Goal: Information Seeking & Learning: Learn about a topic

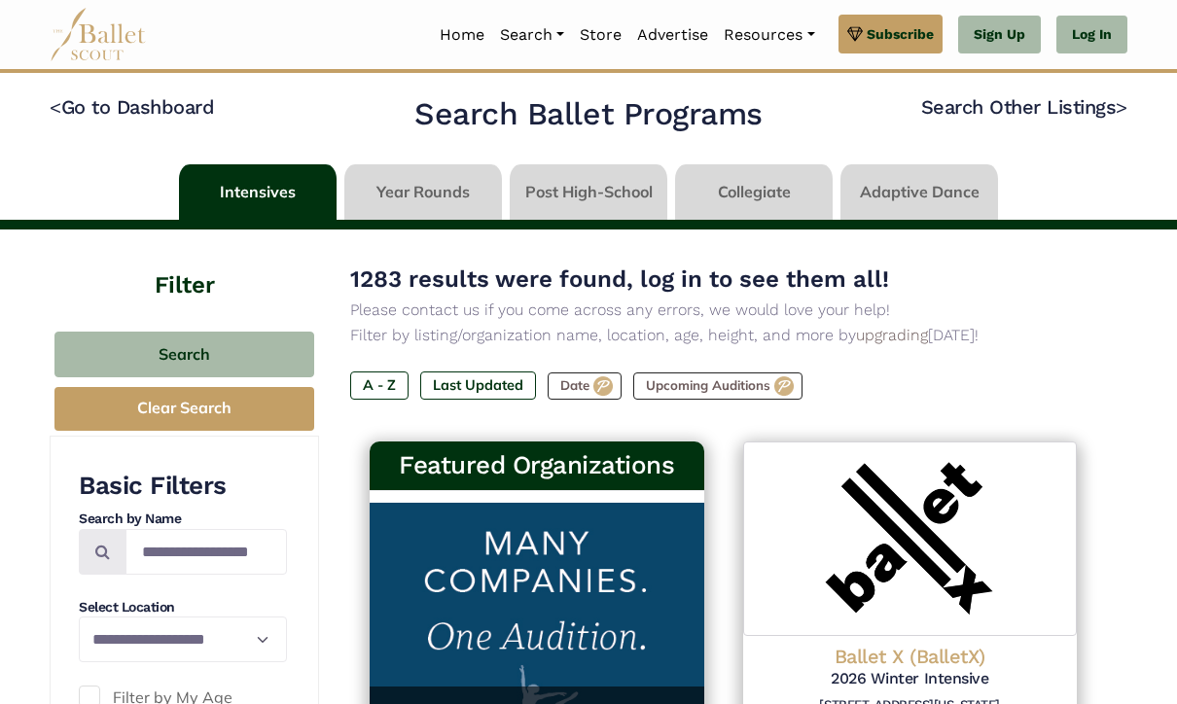
click at [1077, 30] on link "Log In" at bounding box center [1092, 35] width 71 height 39
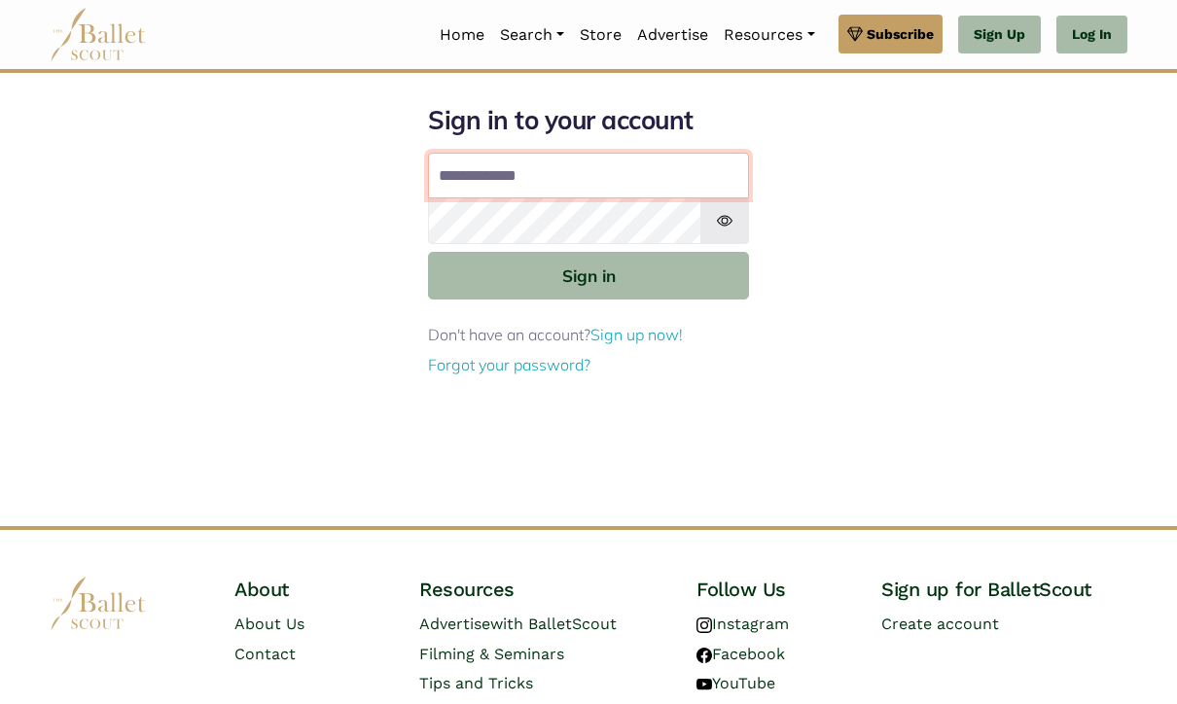
type input "**********"
click at [589, 274] on button "Sign in" at bounding box center [588, 276] width 321 height 48
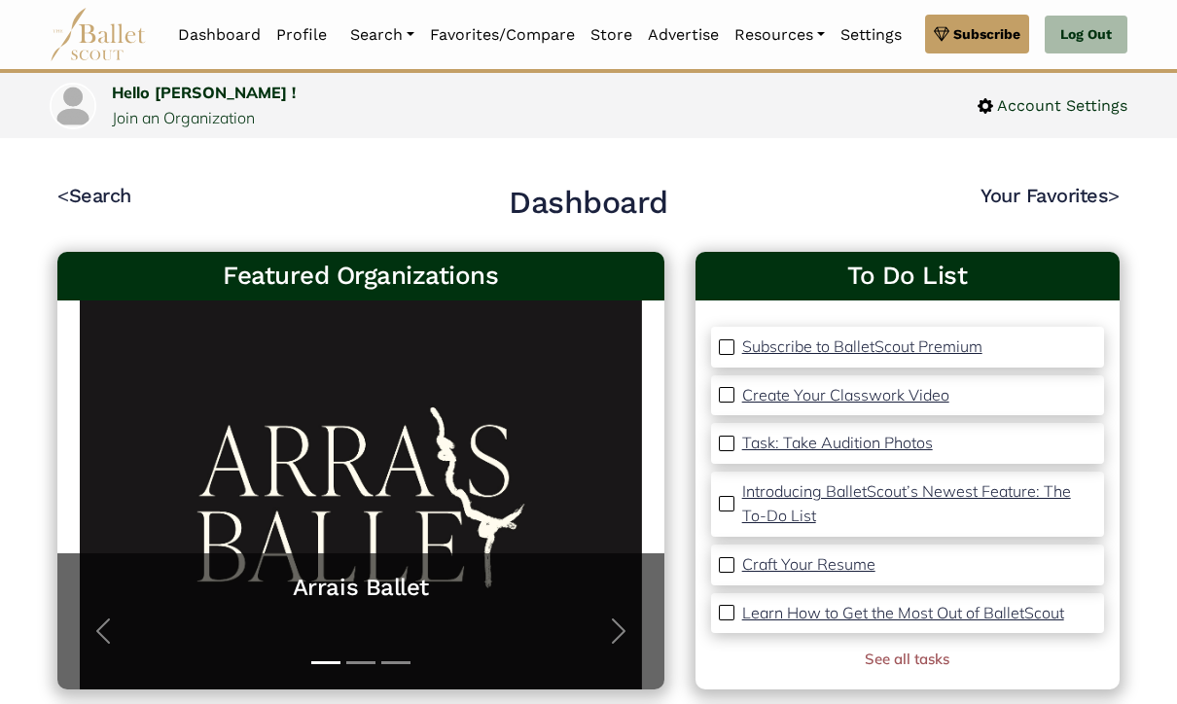
click at [210, 33] on link "Dashboard" at bounding box center [219, 35] width 98 height 41
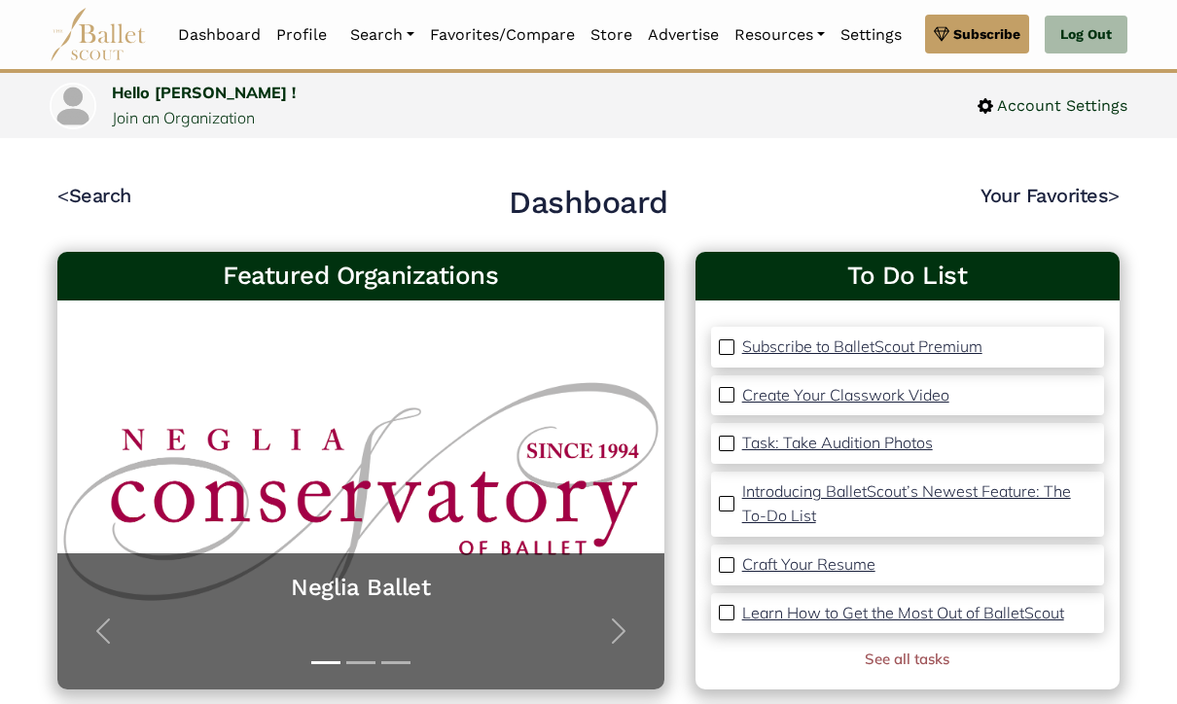
click at [386, 115] on link "Programs" at bounding box center [435, 130] width 187 height 30
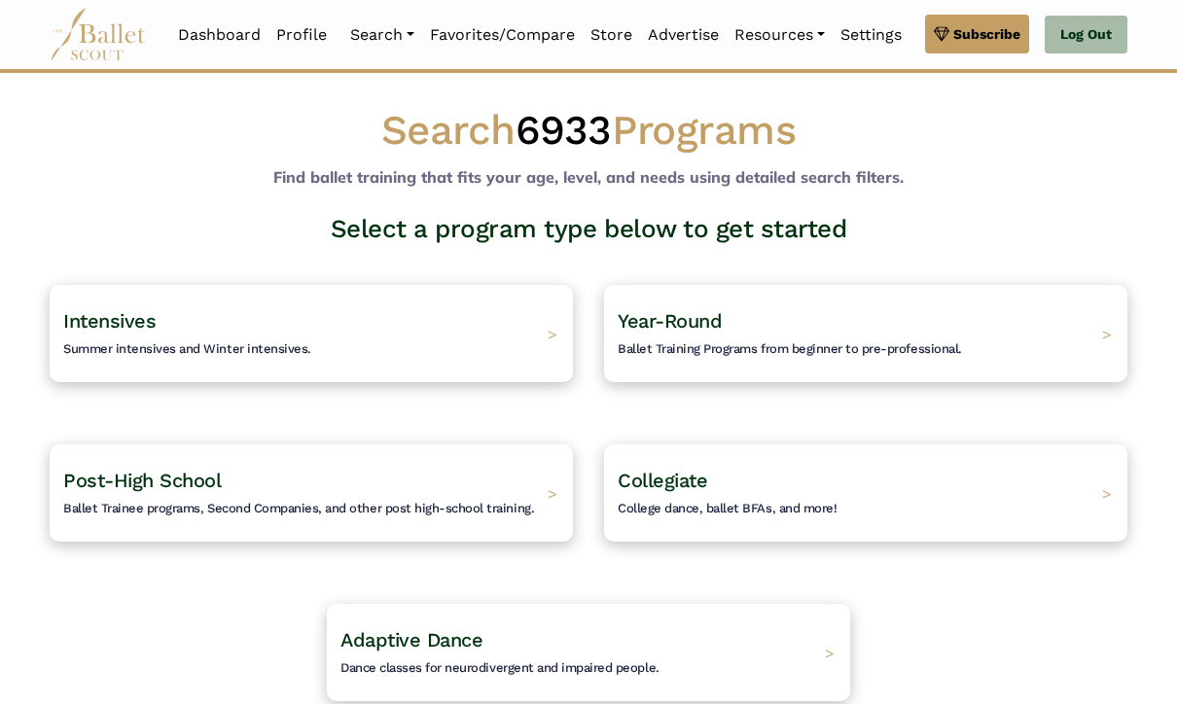
click at [515, 334] on div "Intensives Summer intensives and Winter intensives. >" at bounding box center [311, 333] width 523 height 97
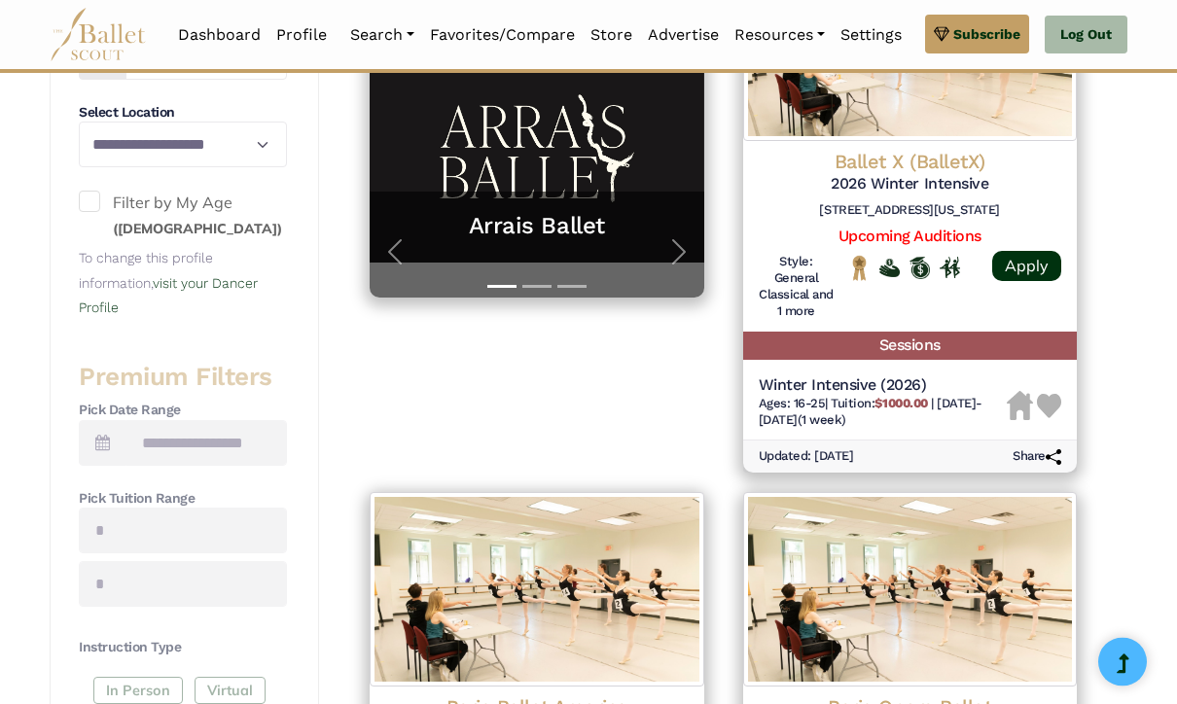
scroll to position [495, 0]
click at [122, 441] on span at bounding box center [103, 443] width 48 height 46
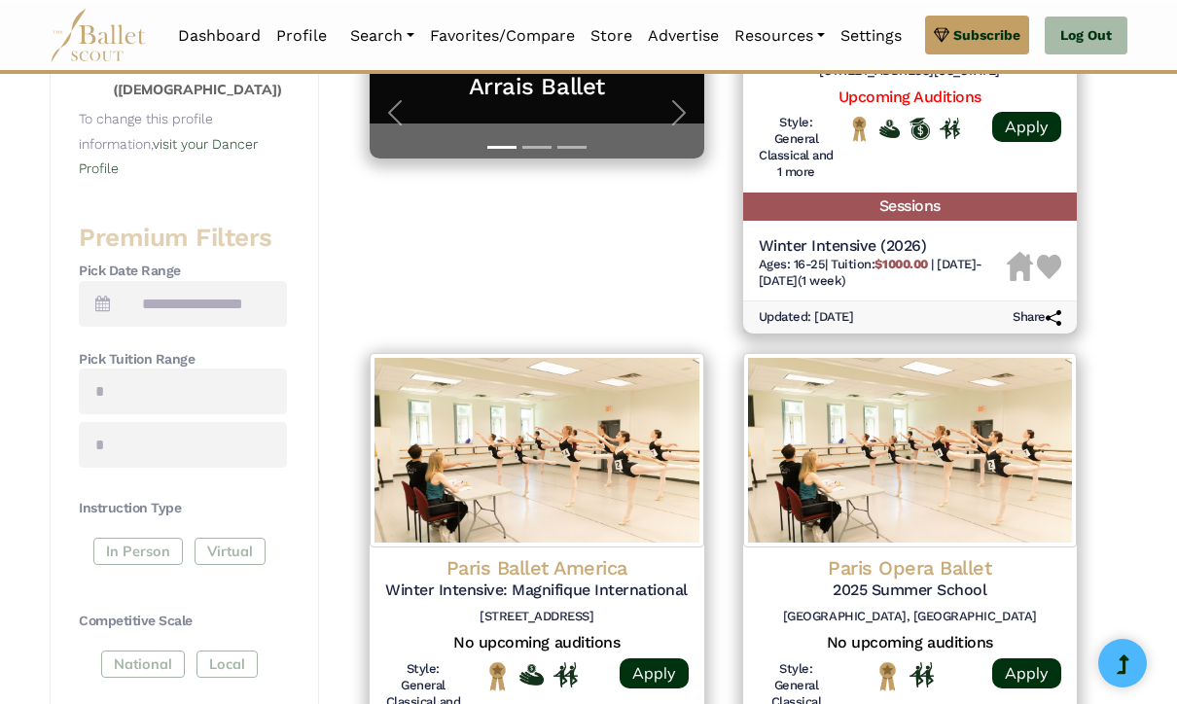
scroll to position [634, 0]
click at [826, 238] on h5 "Winter Intensive (2026)" at bounding box center [883, 246] width 249 height 20
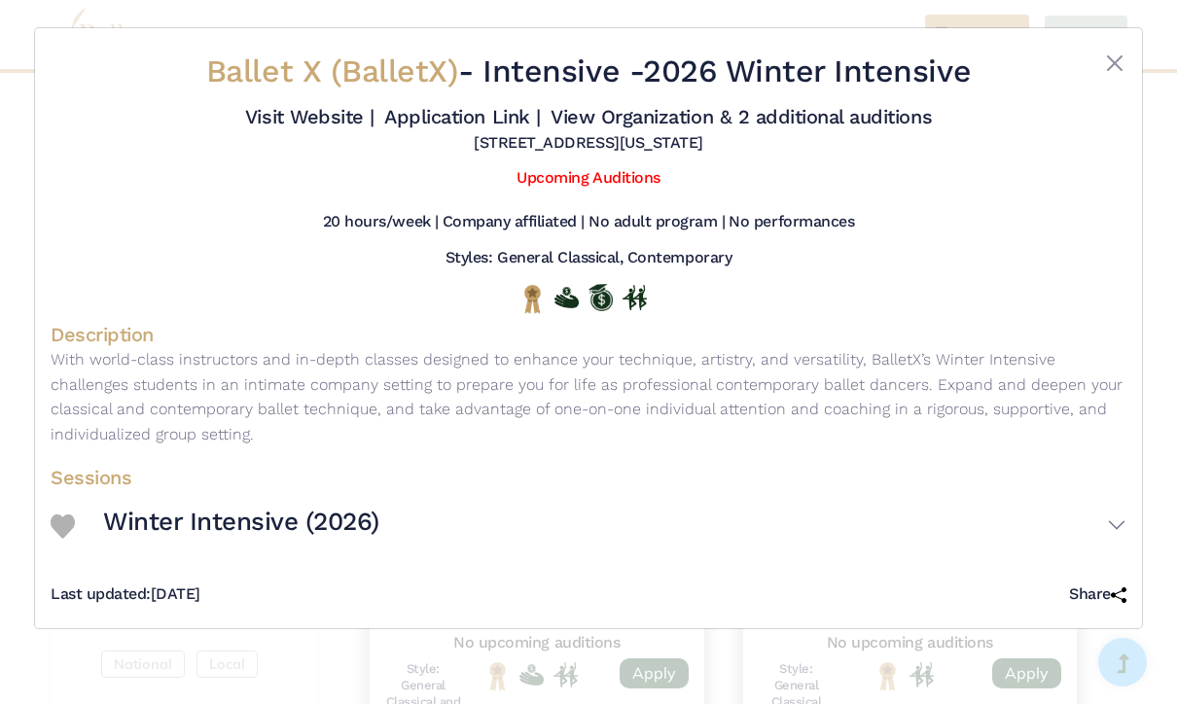
click at [1097, 63] on div at bounding box center [1082, 76] width 90 height 49
click at [1118, 52] on button "Close" at bounding box center [1114, 63] width 23 height 23
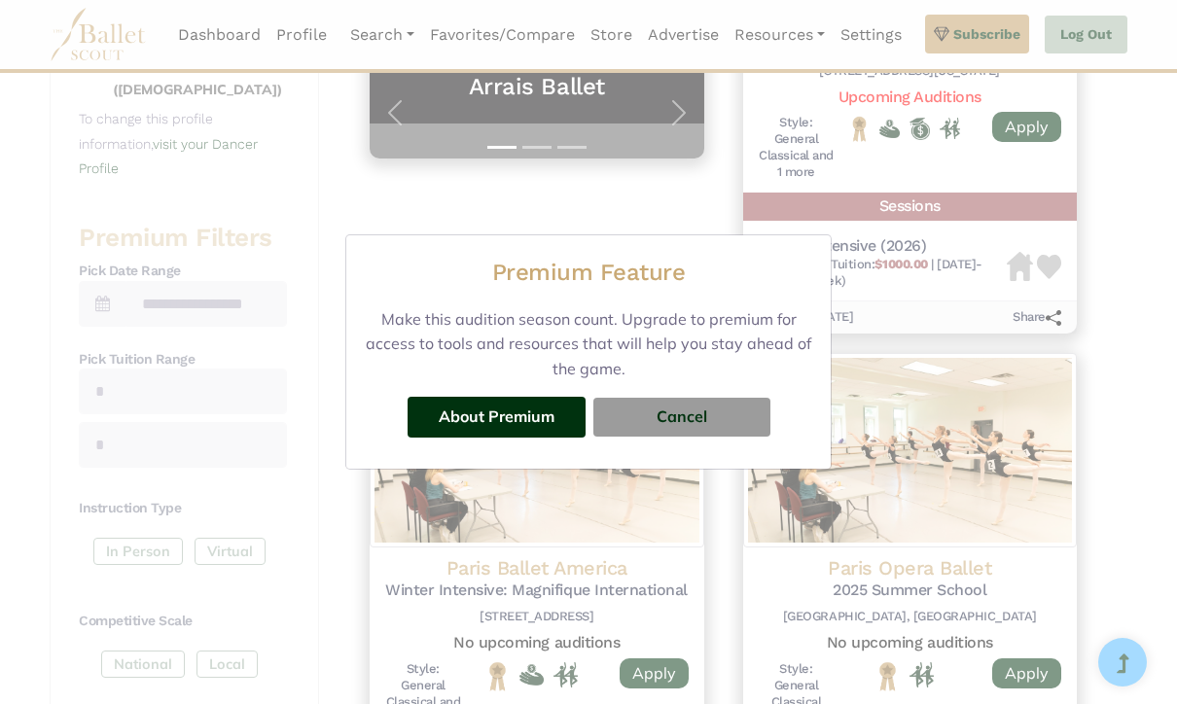
click at [691, 414] on button "Cancel" at bounding box center [682, 417] width 177 height 39
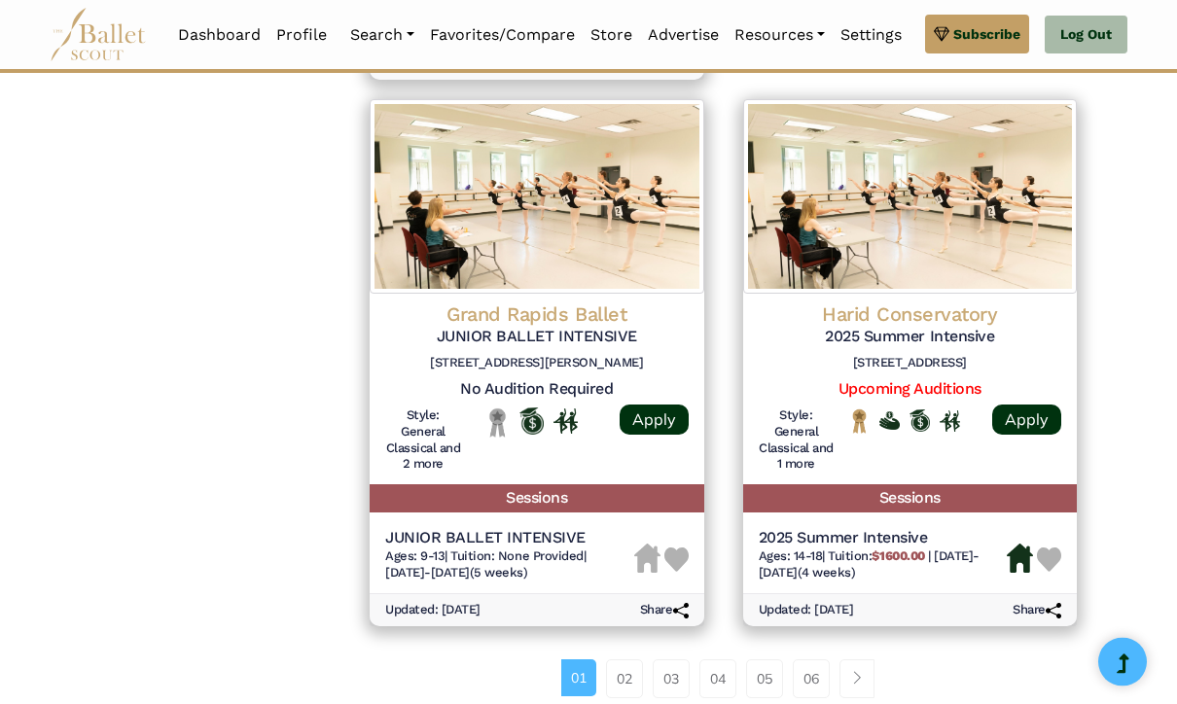
scroll to position [2595, 0]
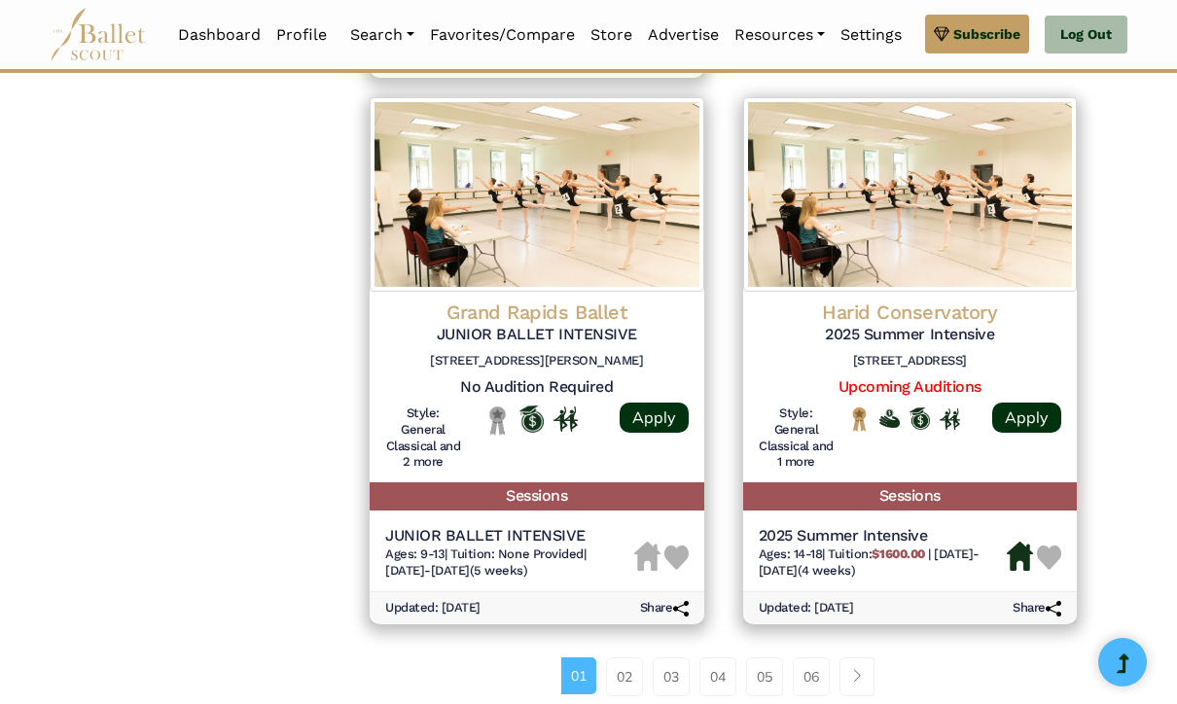
click at [618, 658] on link "02" at bounding box center [624, 677] width 37 height 39
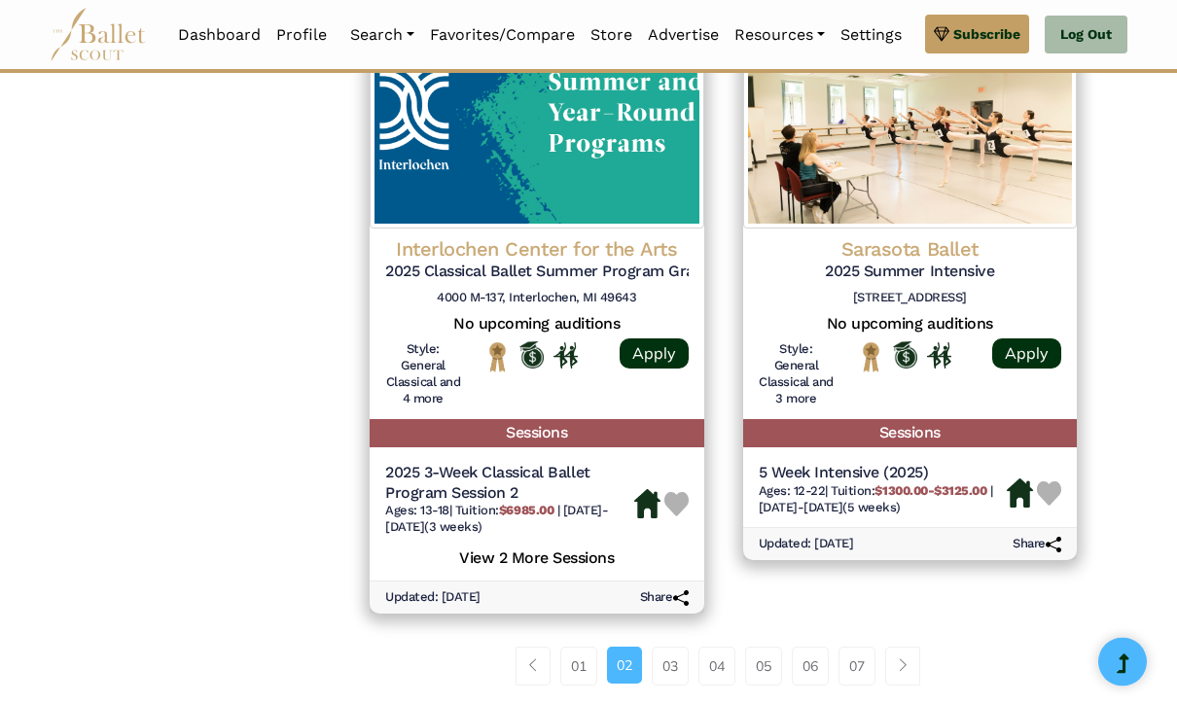
scroll to position [2696, 0]
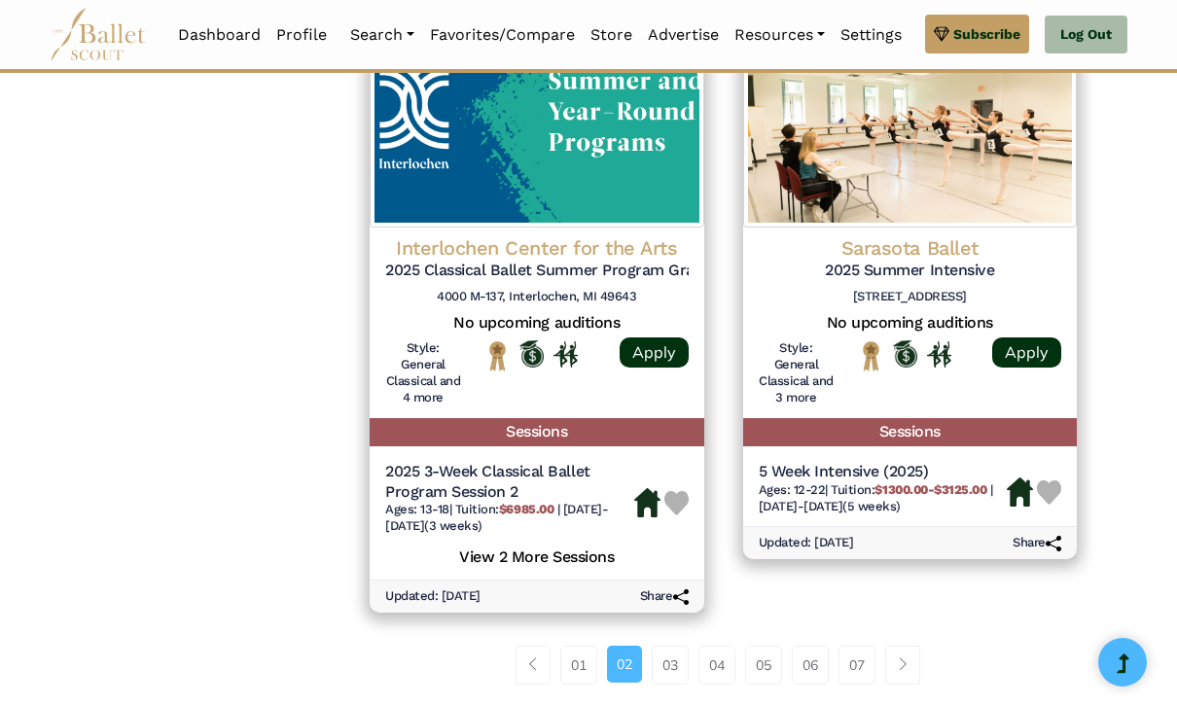
click at [656, 646] on link "03" at bounding box center [670, 665] width 37 height 39
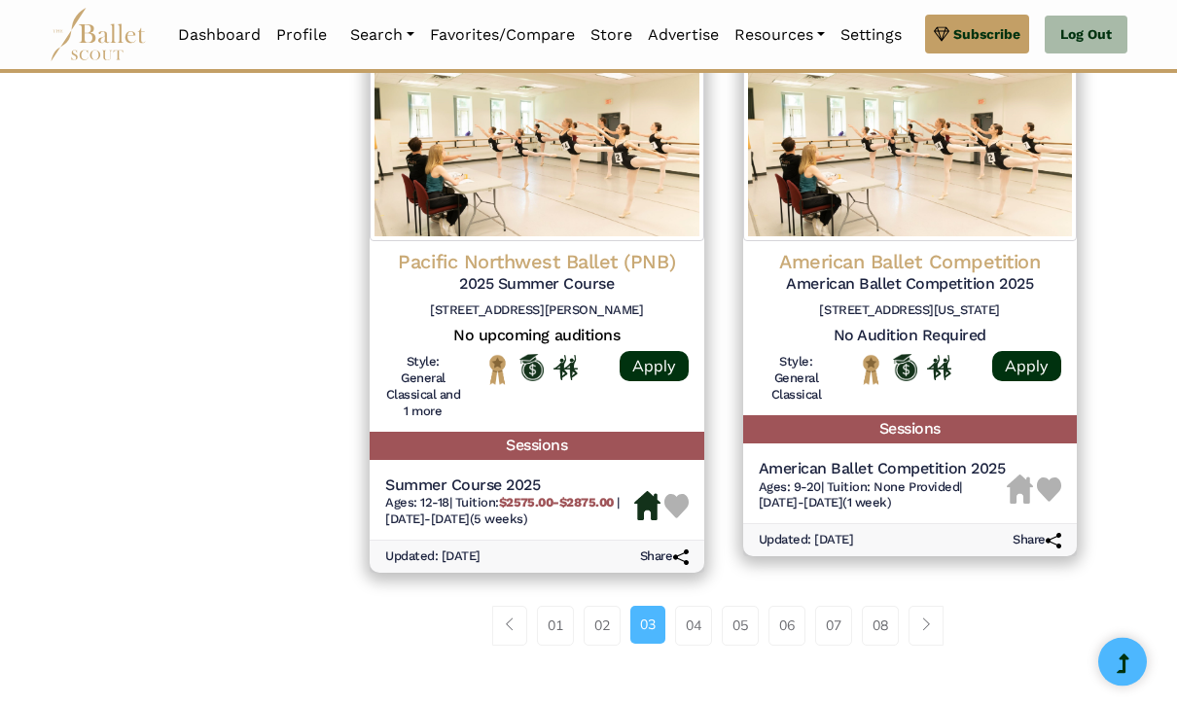
scroll to position [2703, 0]
click at [690, 606] on link "04" at bounding box center [693, 625] width 37 height 39
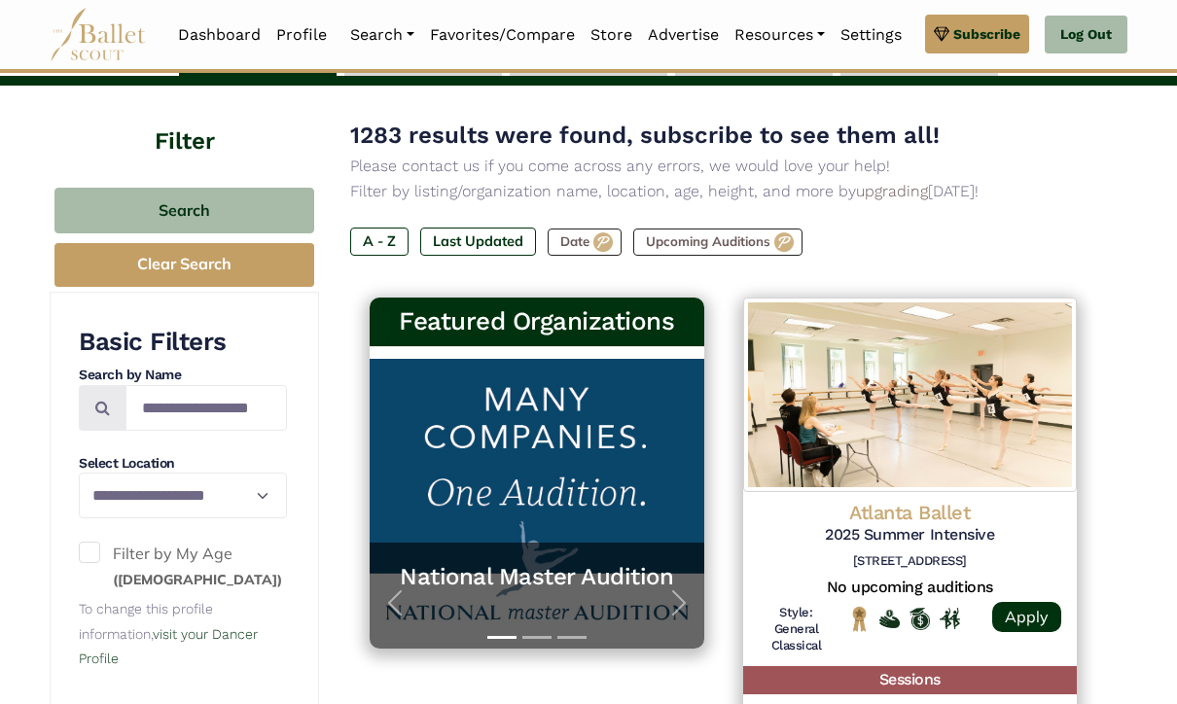
scroll to position [144, 0]
click at [488, 242] on label "Last Updated" at bounding box center [478, 241] width 116 height 27
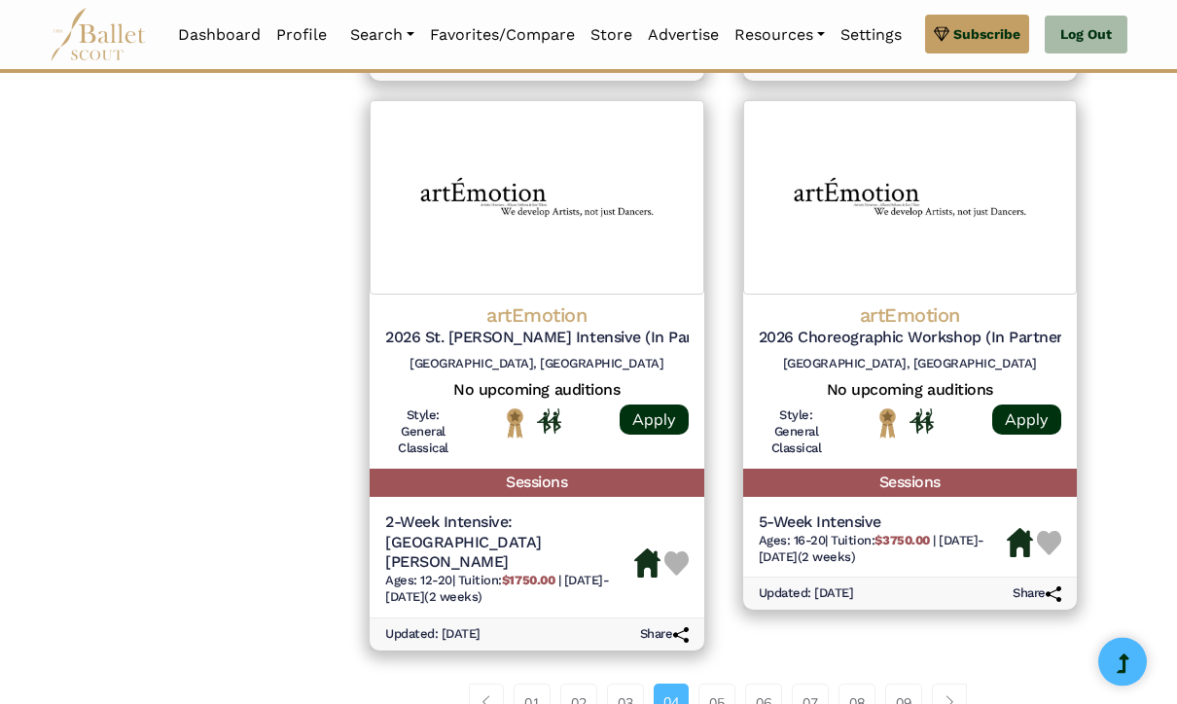
scroll to position [2494, 0]
click at [961, 684] on link "Page navigation example" at bounding box center [949, 703] width 35 height 39
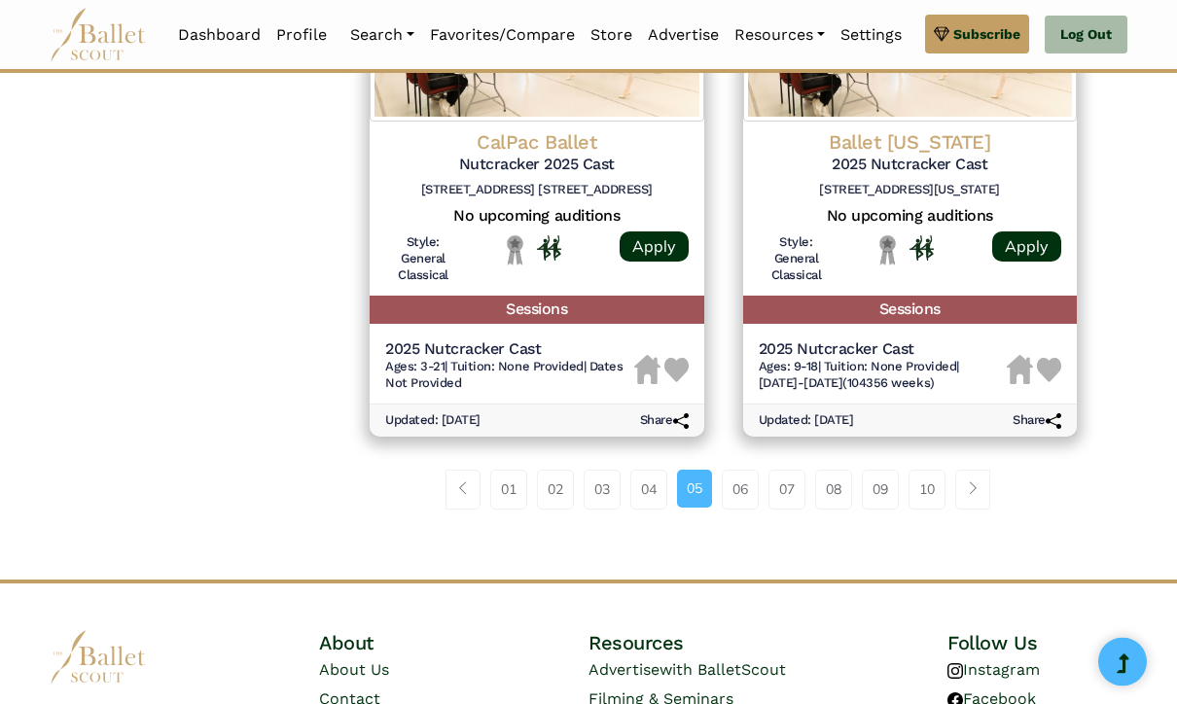
scroll to position [2676, 0]
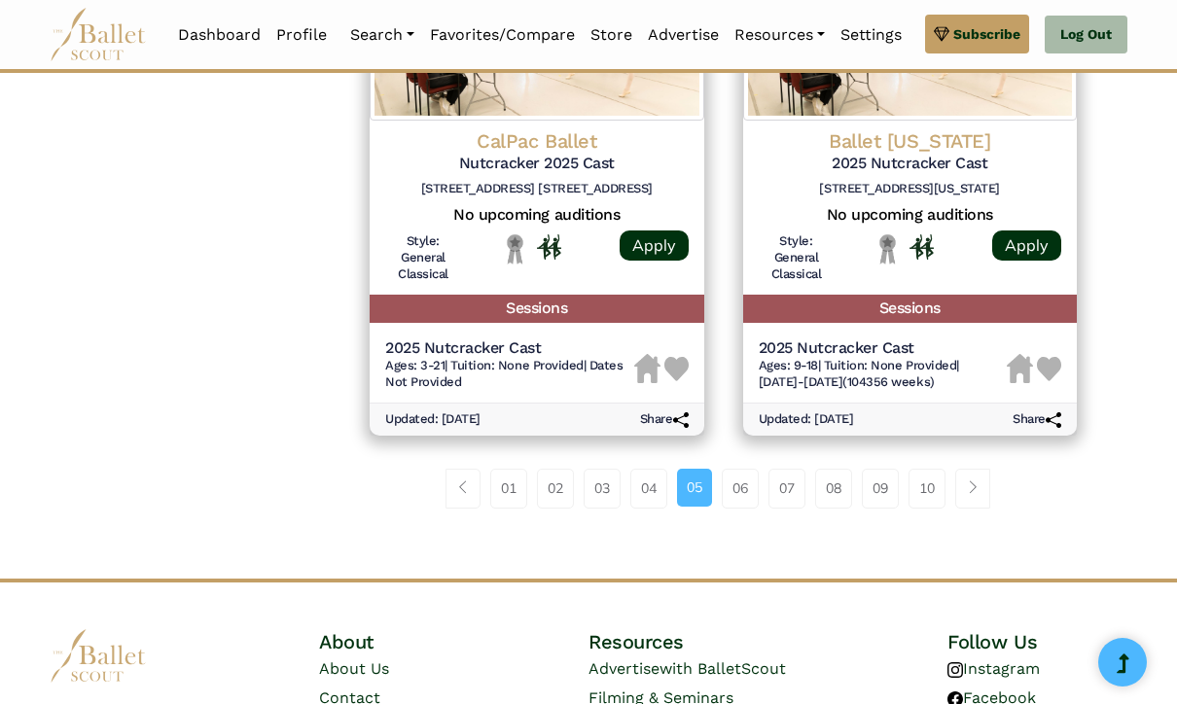
click at [980, 481] on span "Page navigation example" at bounding box center [973, 488] width 14 height 14
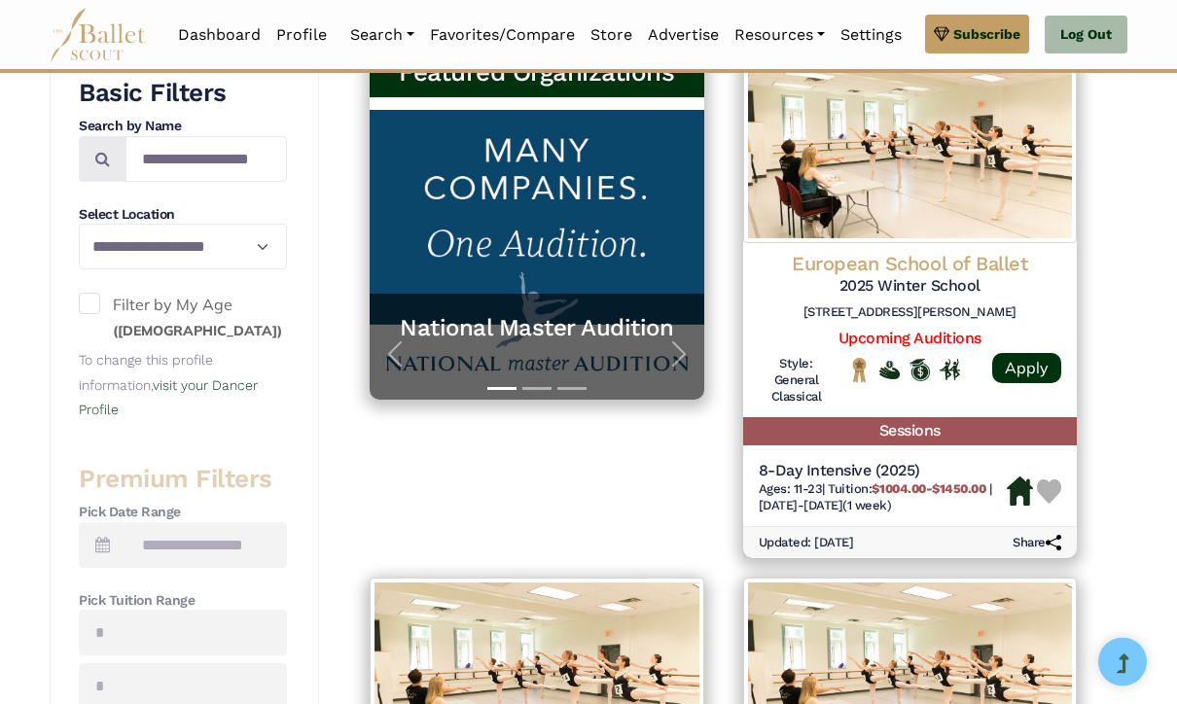
scroll to position [394, 0]
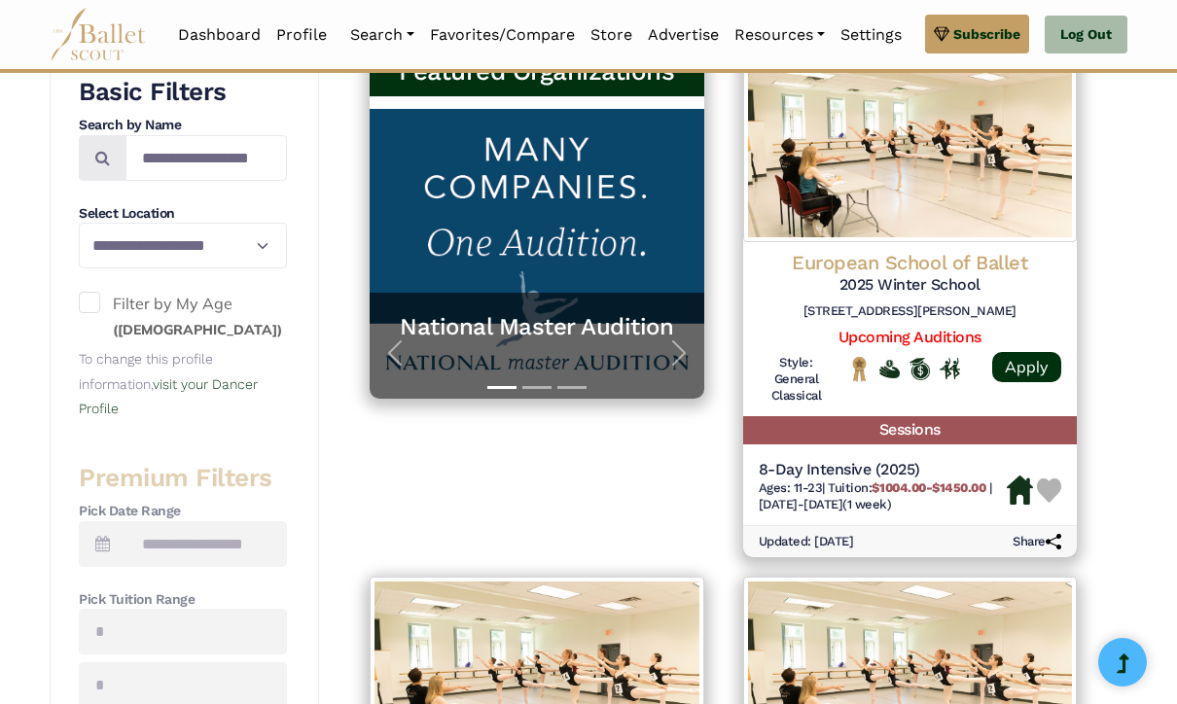
click at [886, 297] on div "European School of Ballet 2025 Winter School [STREET_ADDRESS]" at bounding box center [911, 289] width 304 height 78
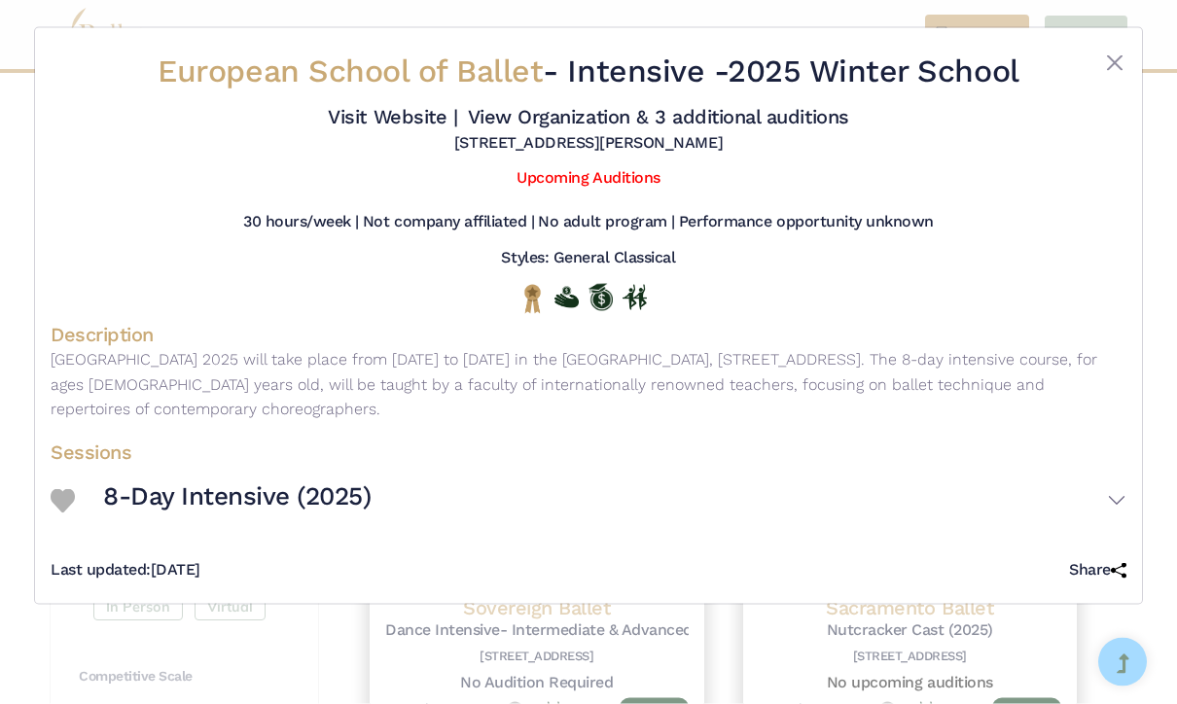
scroll to position [579, 0]
click at [1123, 512] on button "8-Day Intensive (2025)" at bounding box center [615, 501] width 1024 height 56
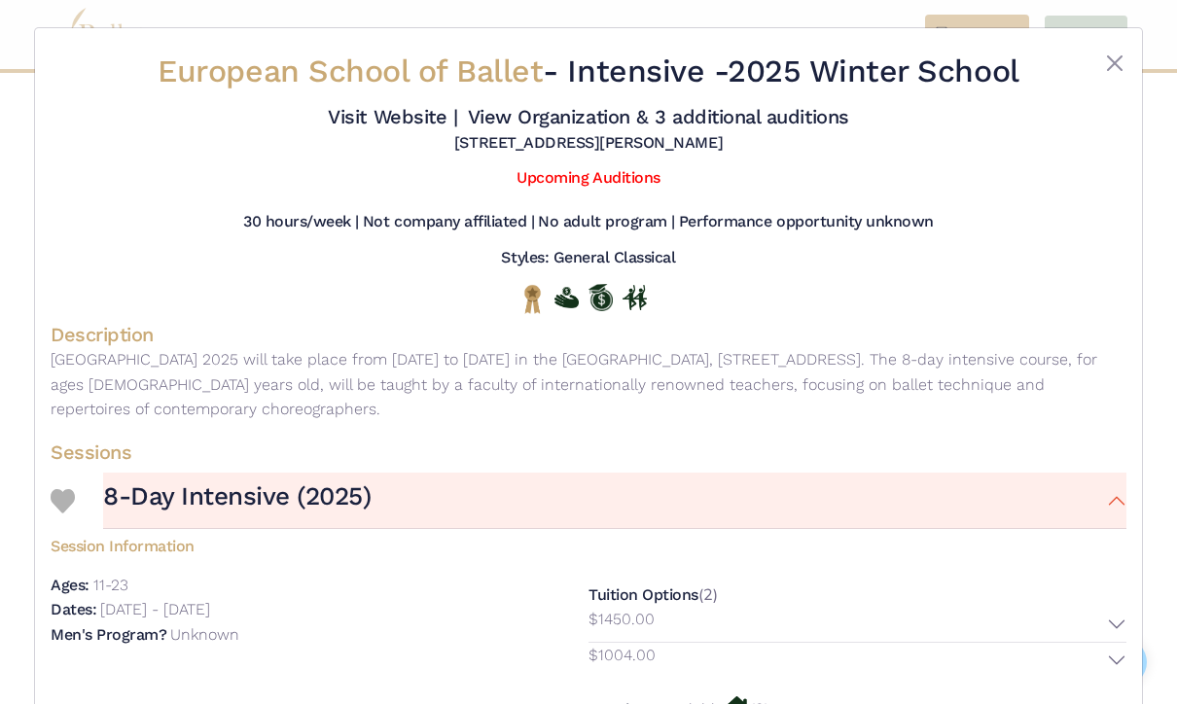
scroll to position [0, 0]
click at [1104, 63] on button "Close" at bounding box center [1114, 63] width 23 height 23
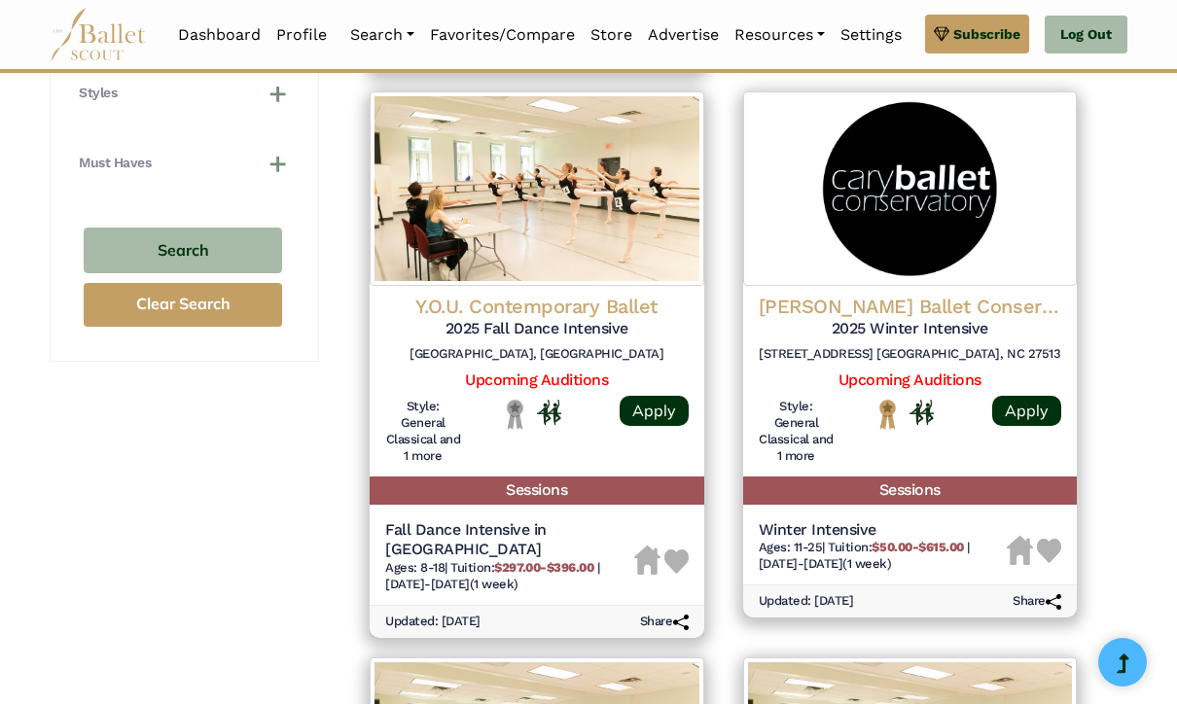
scroll to position [1440, 0]
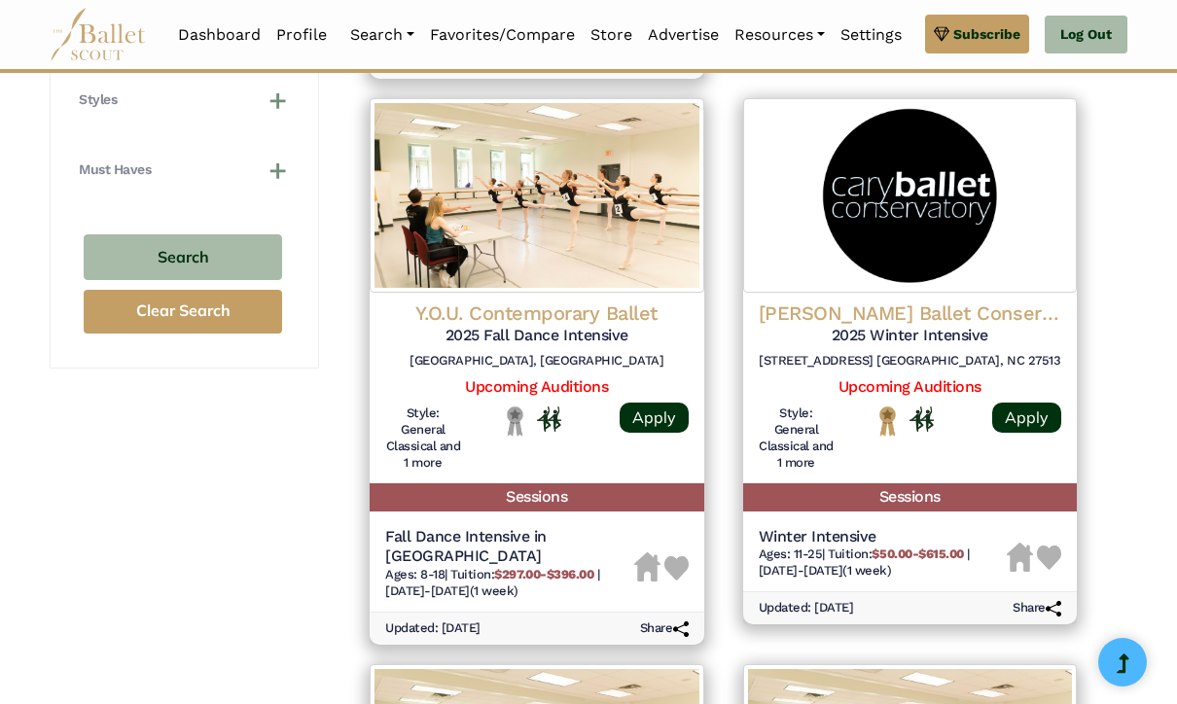
click at [1058, 546] on img at bounding box center [1049, 558] width 24 height 24
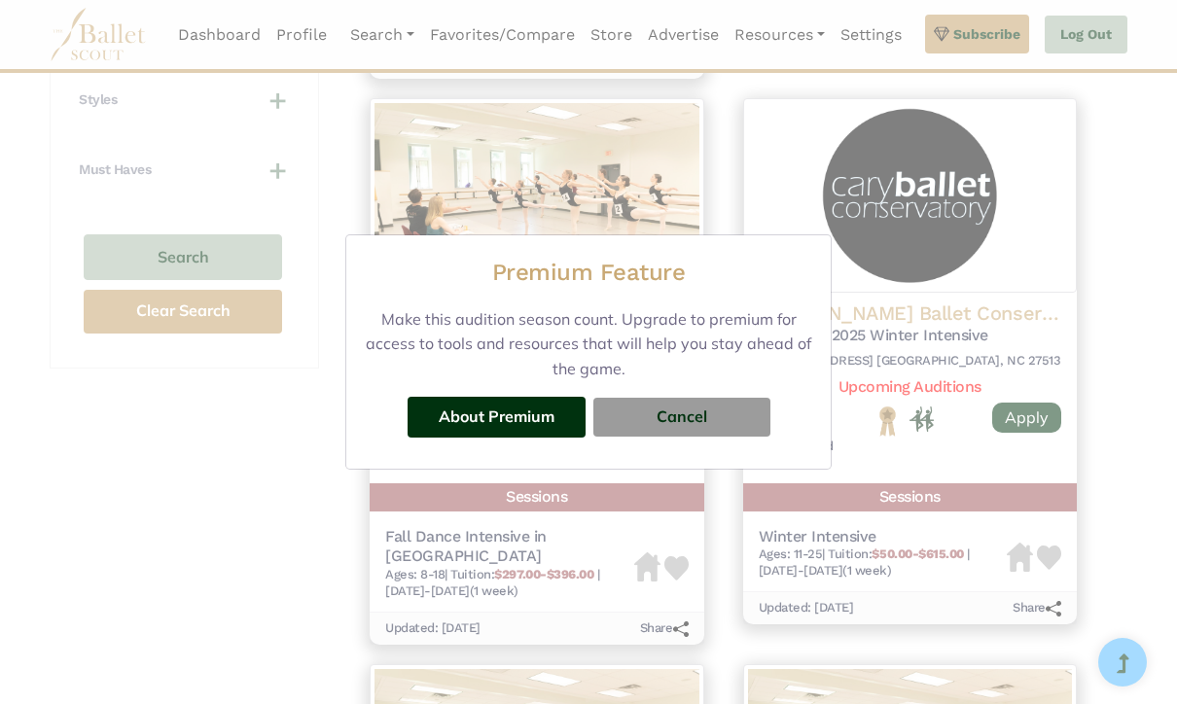
click at [693, 437] on button "Cancel" at bounding box center [682, 417] width 177 height 39
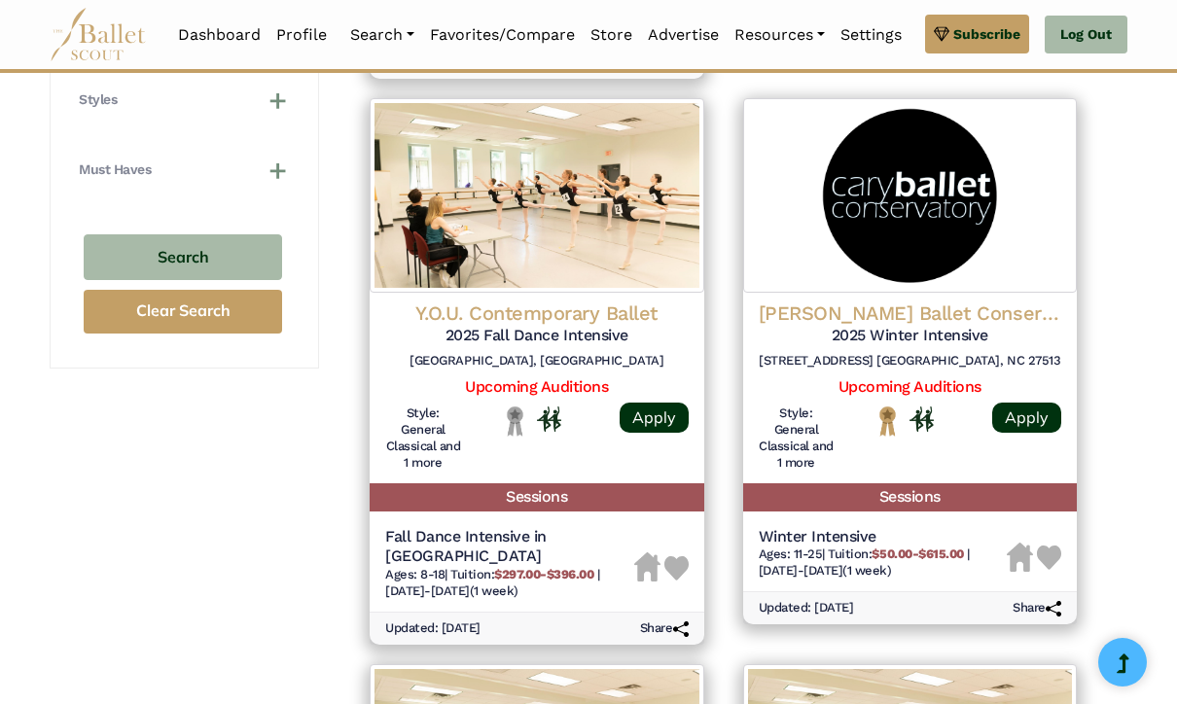
click at [938, 353] on h6 "920 High House Rd. Cary, NC 27513" at bounding box center [911, 361] width 304 height 17
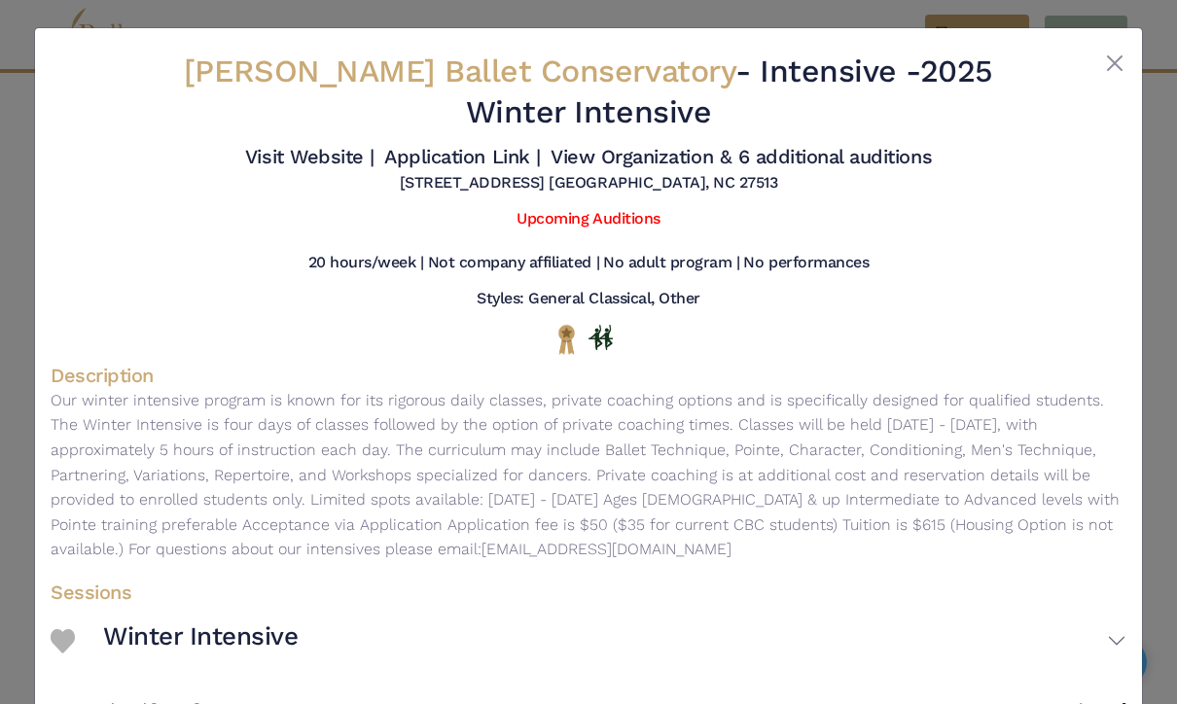
scroll to position [0, 0]
click at [1108, 54] on button "Close" at bounding box center [1114, 63] width 23 height 23
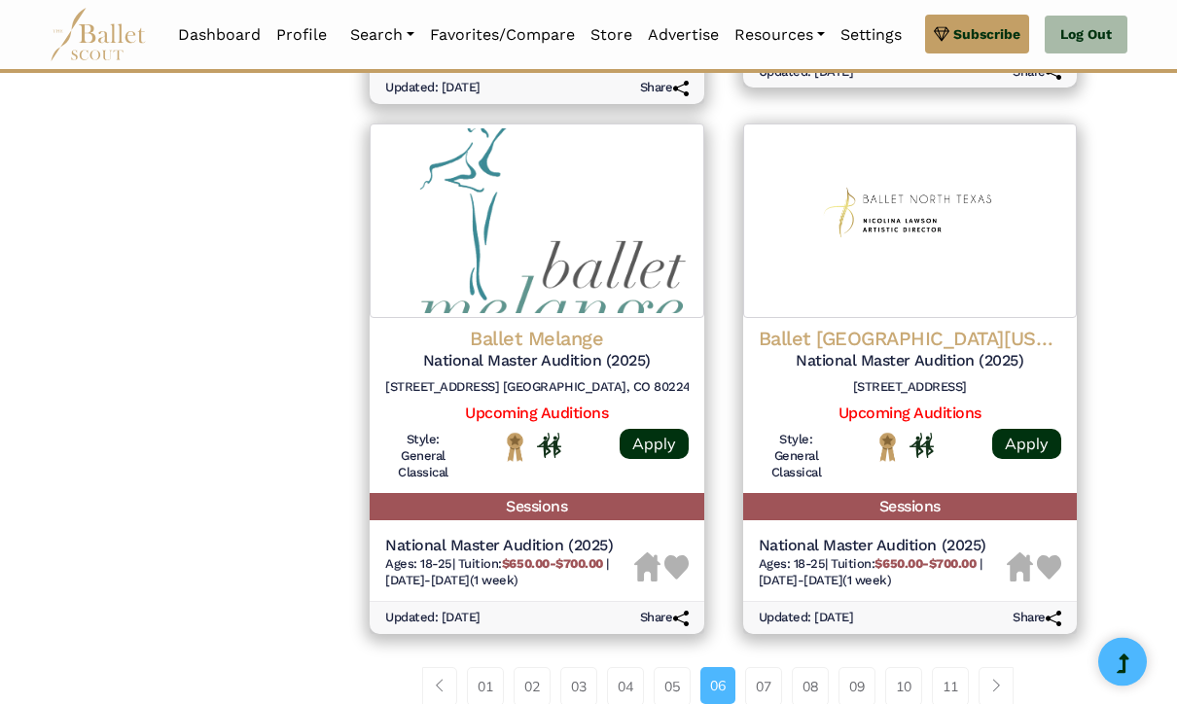
scroll to position [2527, 0]
click at [774, 667] on link "07" at bounding box center [763, 686] width 37 height 39
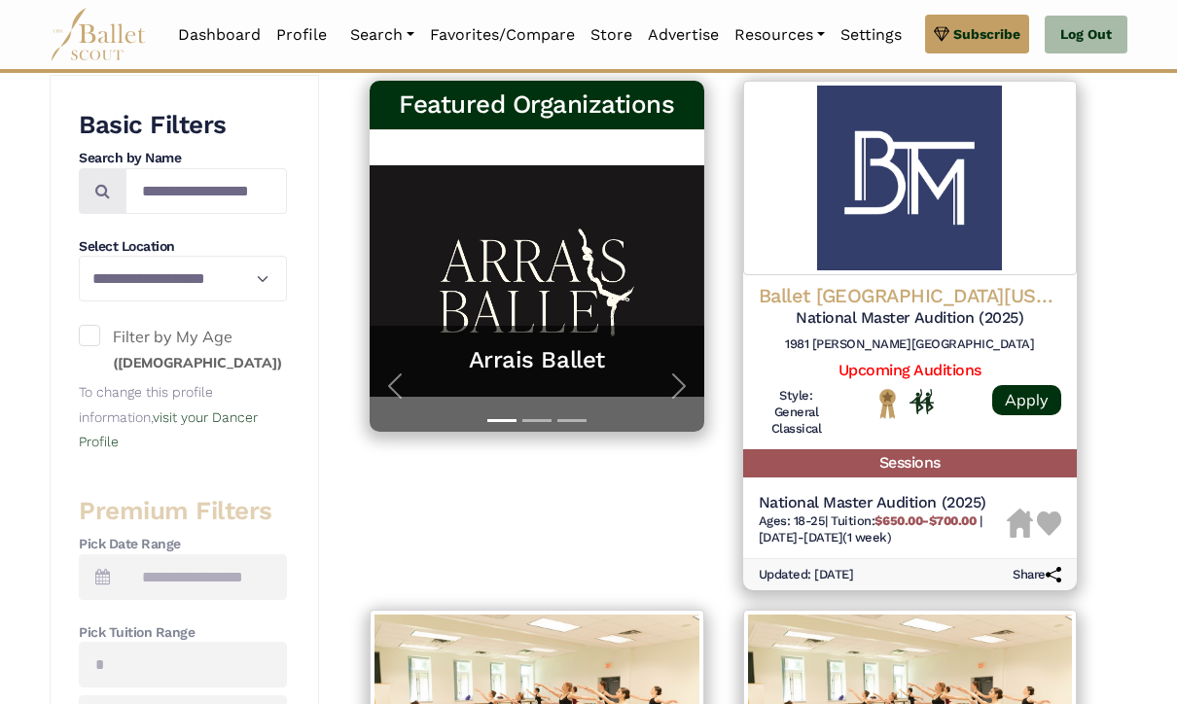
scroll to position [362, 0]
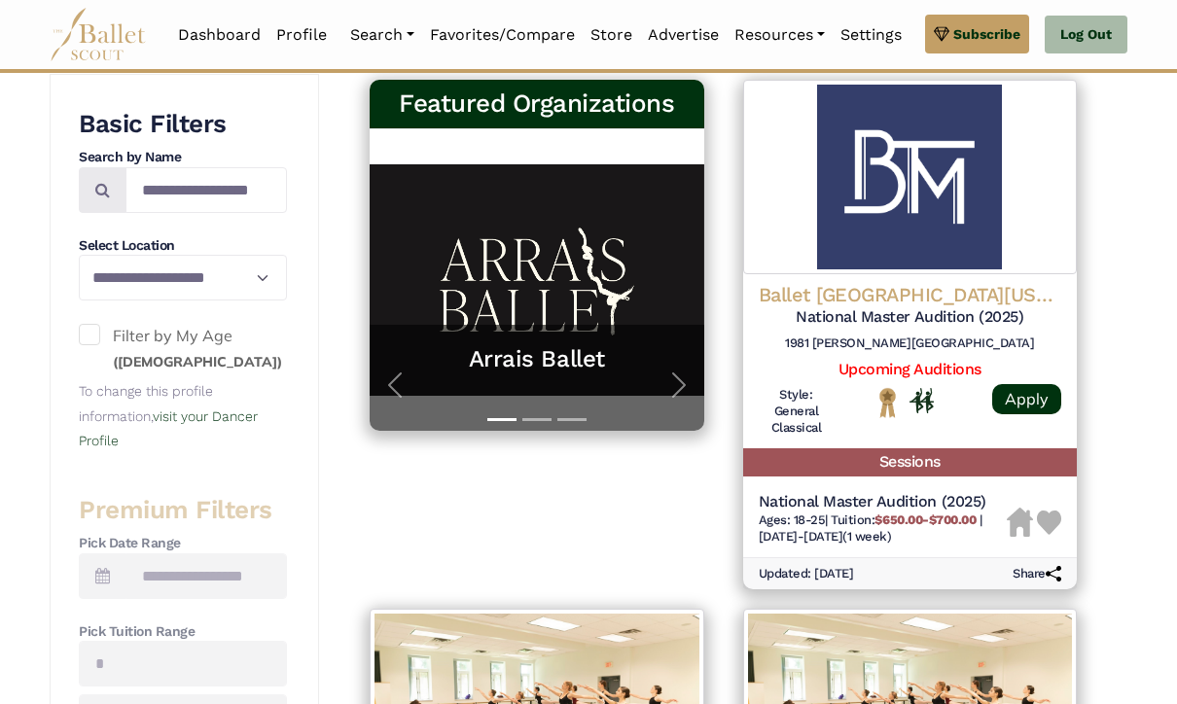
click at [897, 319] on h5 "National Master Audition (2025)" at bounding box center [911, 317] width 304 height 20
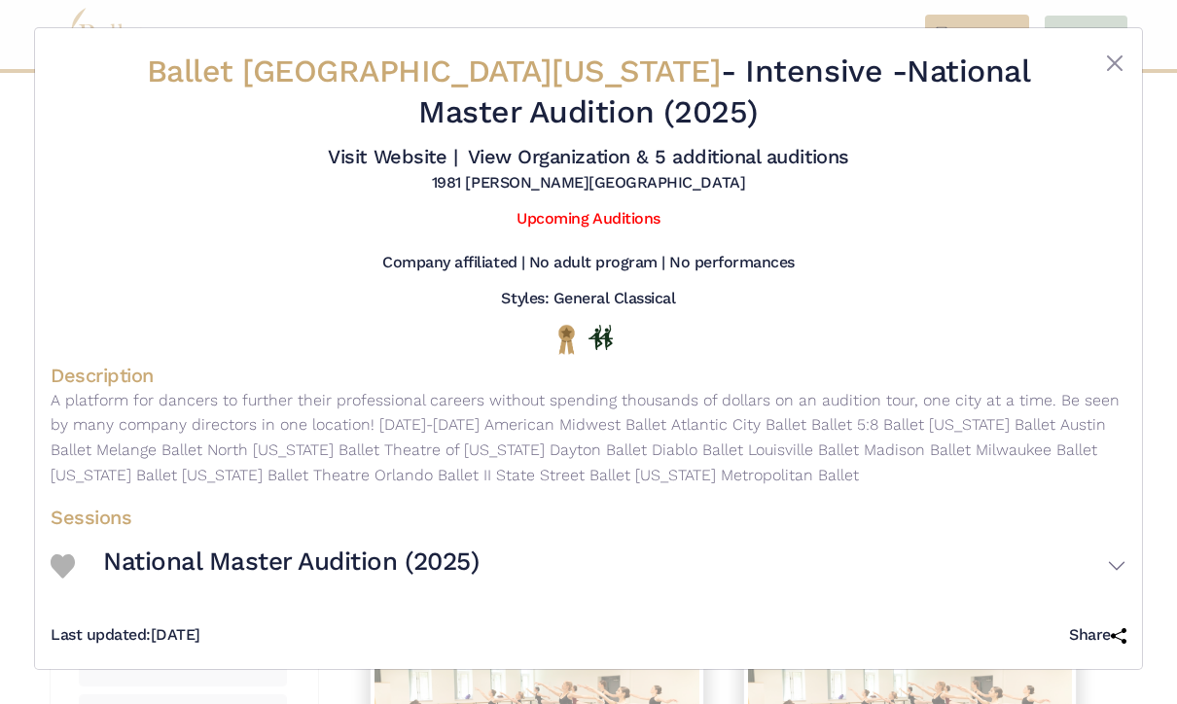
click at [163, 201] on div "1981 Moreland Parkway Annapolis, MD 21401" at bounding box center [589, 187] width 1076 height 28
click at [1118, 60] on button "Close" at bounding box center [1114, 63] width 23 height 23
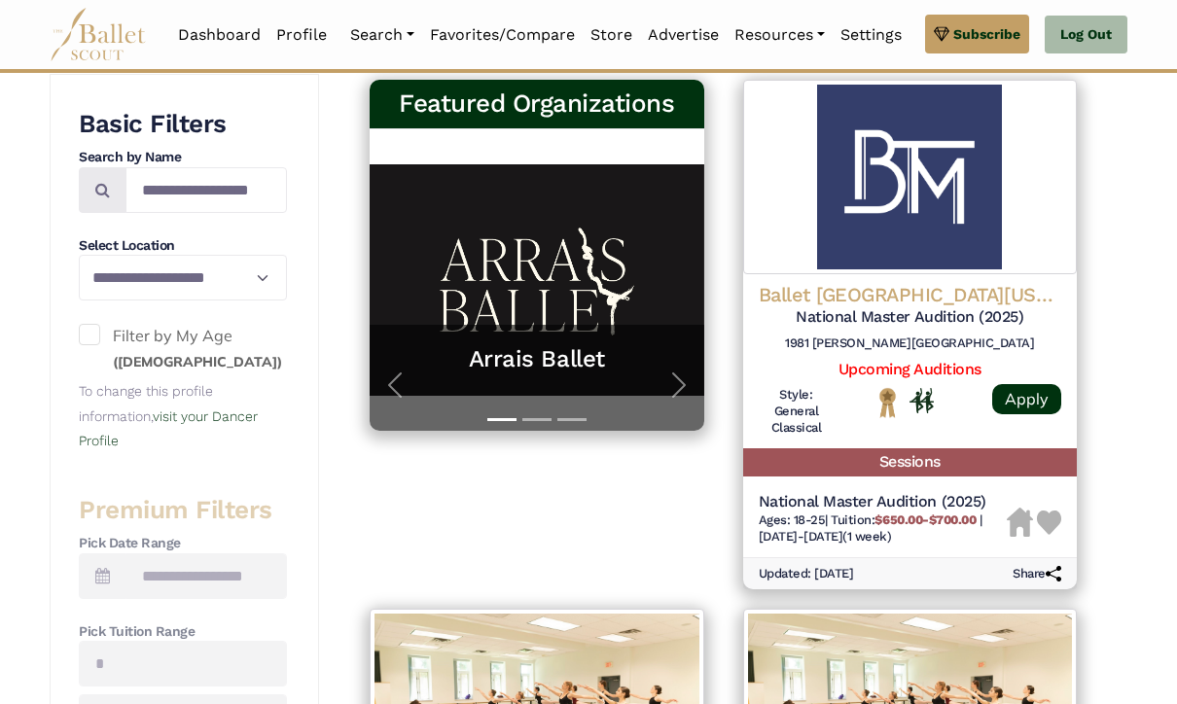
click at [828, 336] on h6 "1981 Moreland Parkway Annapolis, MD 21401" at bounding box center [911, 344] width 304 height 17
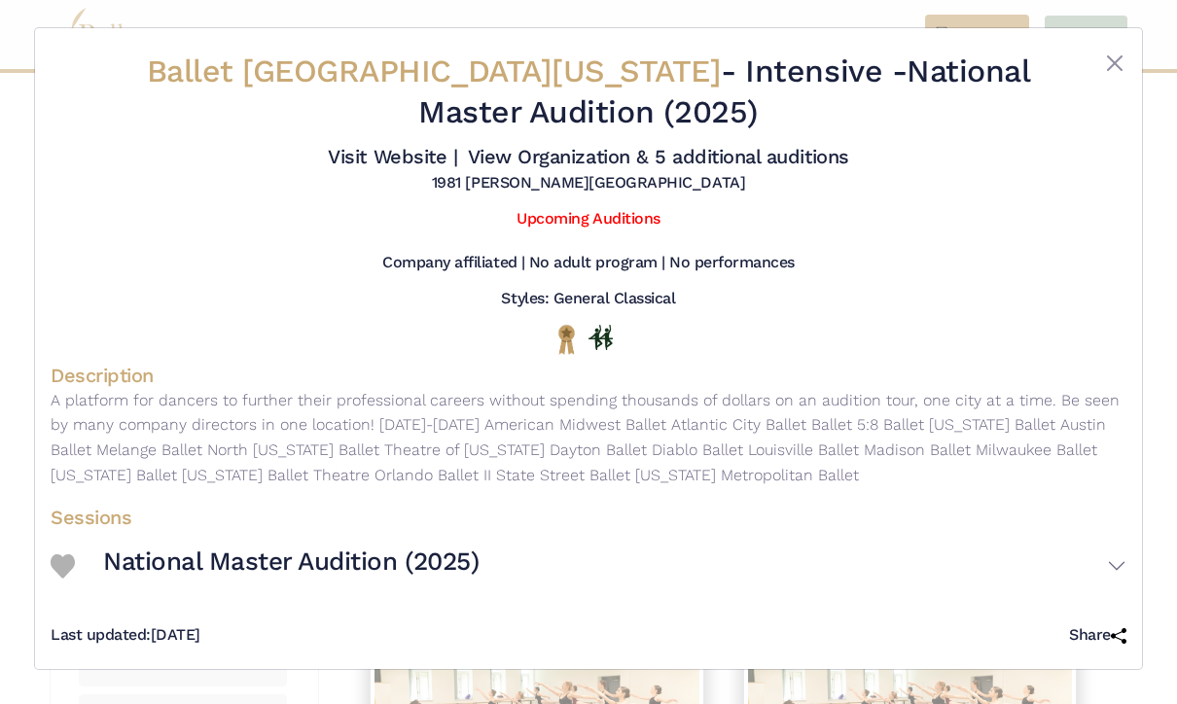
click at [1111, 68] on button "Close" at bounding box center [1114, 63] width 23 height 23
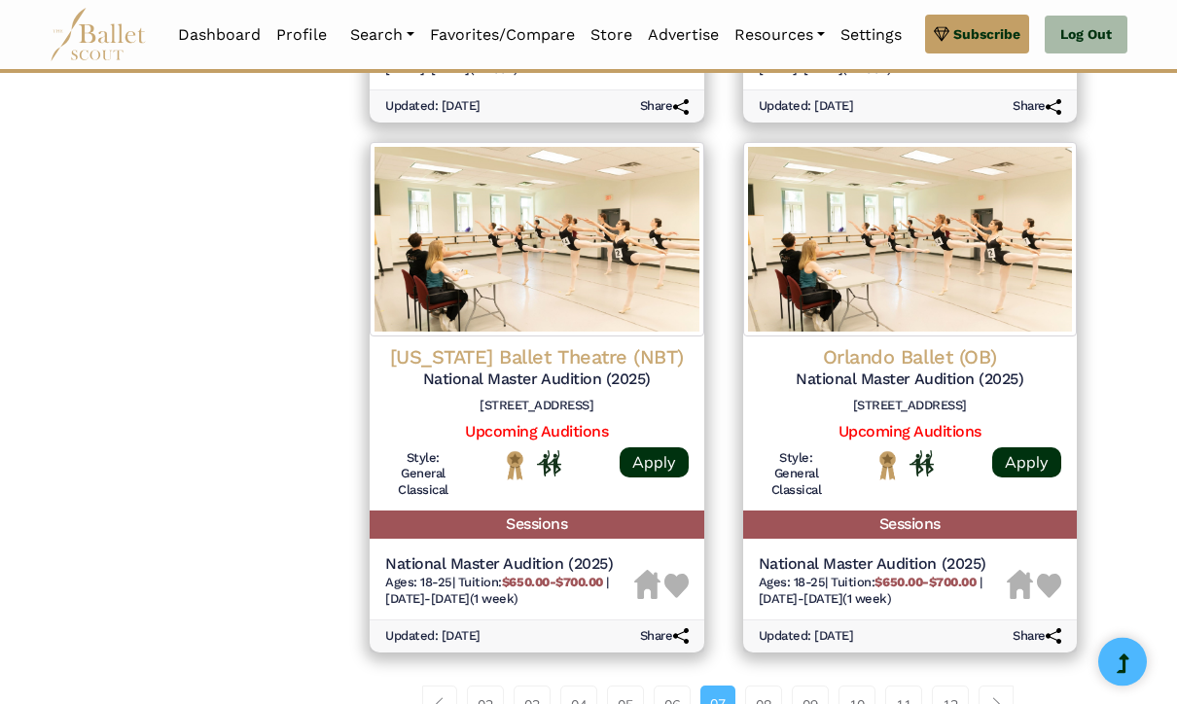
scroll to position [2419, 0]
click at [762, 686] on link "08" at bounding box center [763, 705] width 37 height 39
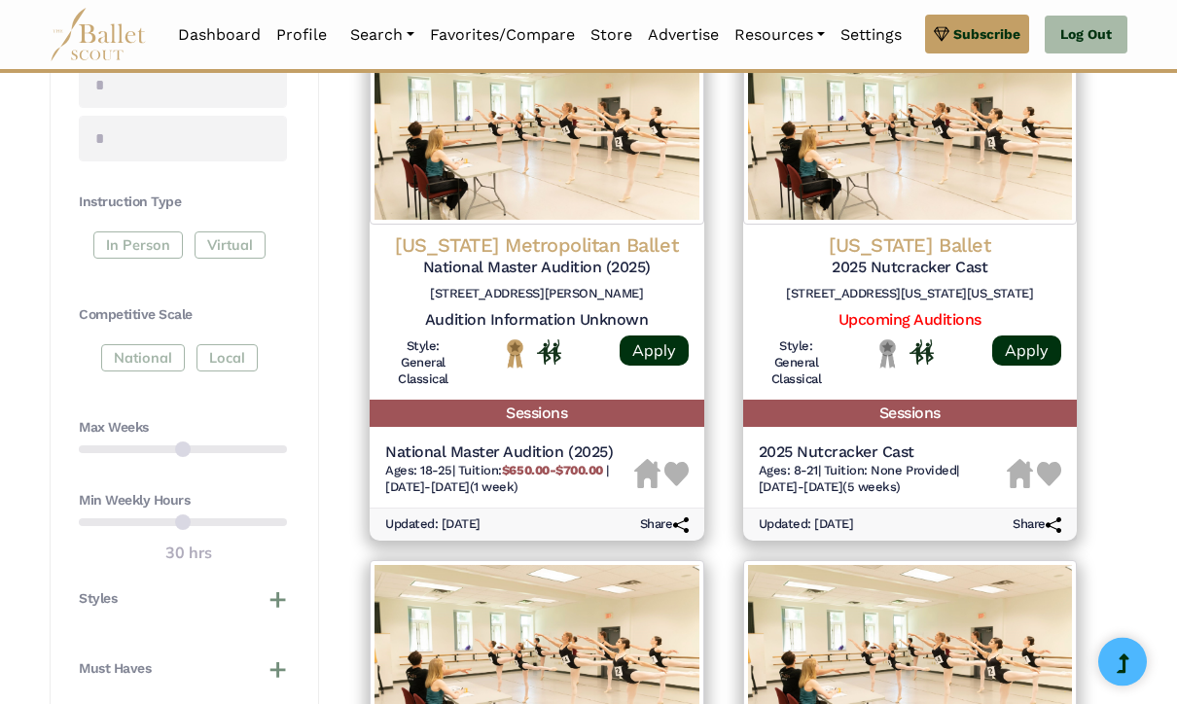
scroll to position [941, 0]
click at [992, 258] on h5 "2025 Nutcracker Cast" at bounding box center [911, 268] width 304 height 20
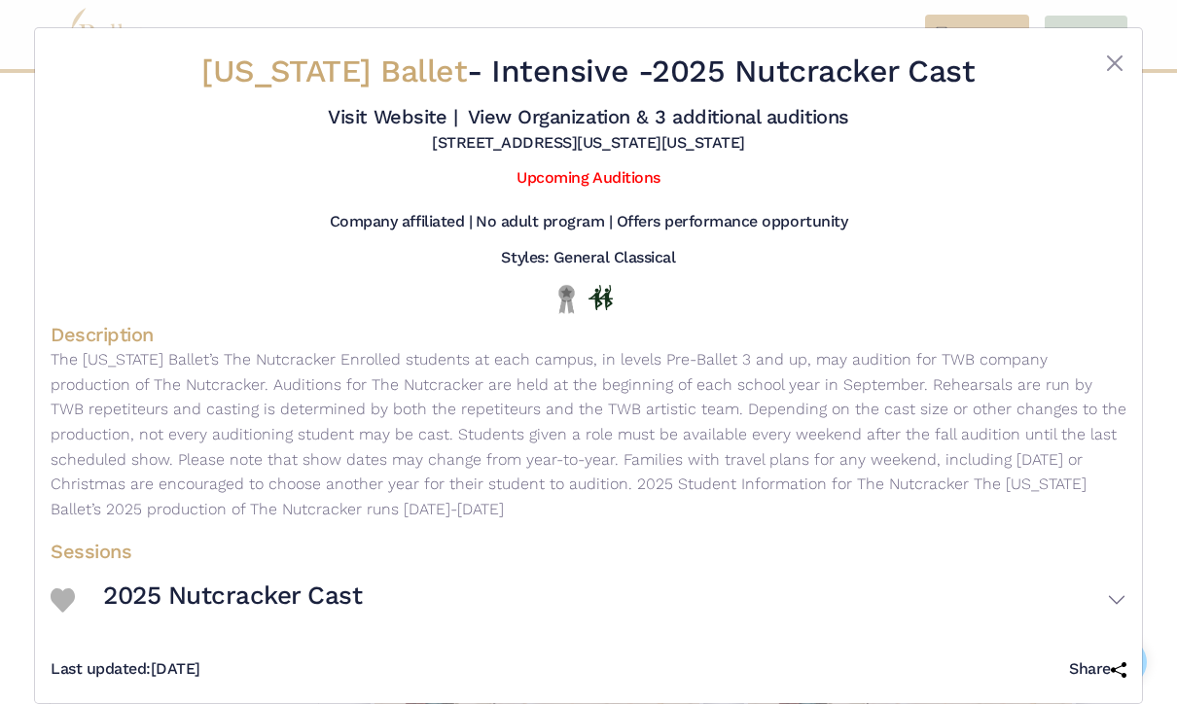
click at [1112, 68] on button "Close" at bounding box center [1114, 63] width 23 height 23
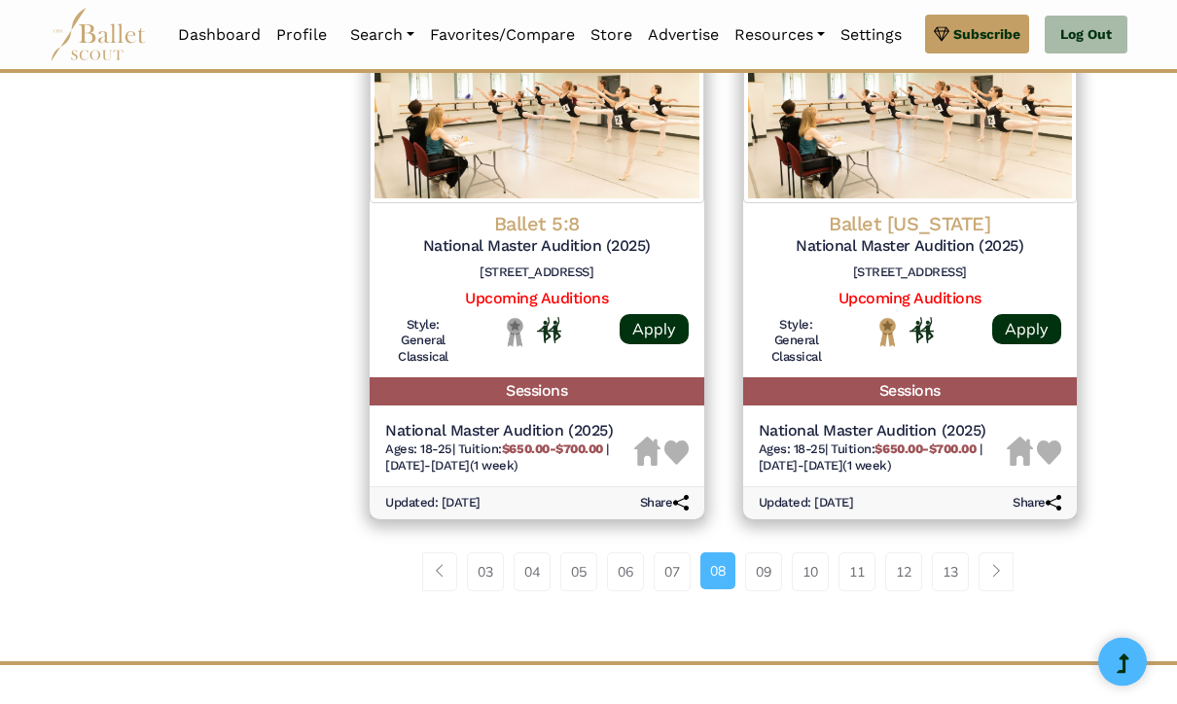
scroll to position [2552, 0]
click at [766, 553] on link "09" at bounding box center [763, 572] width 37 height 39
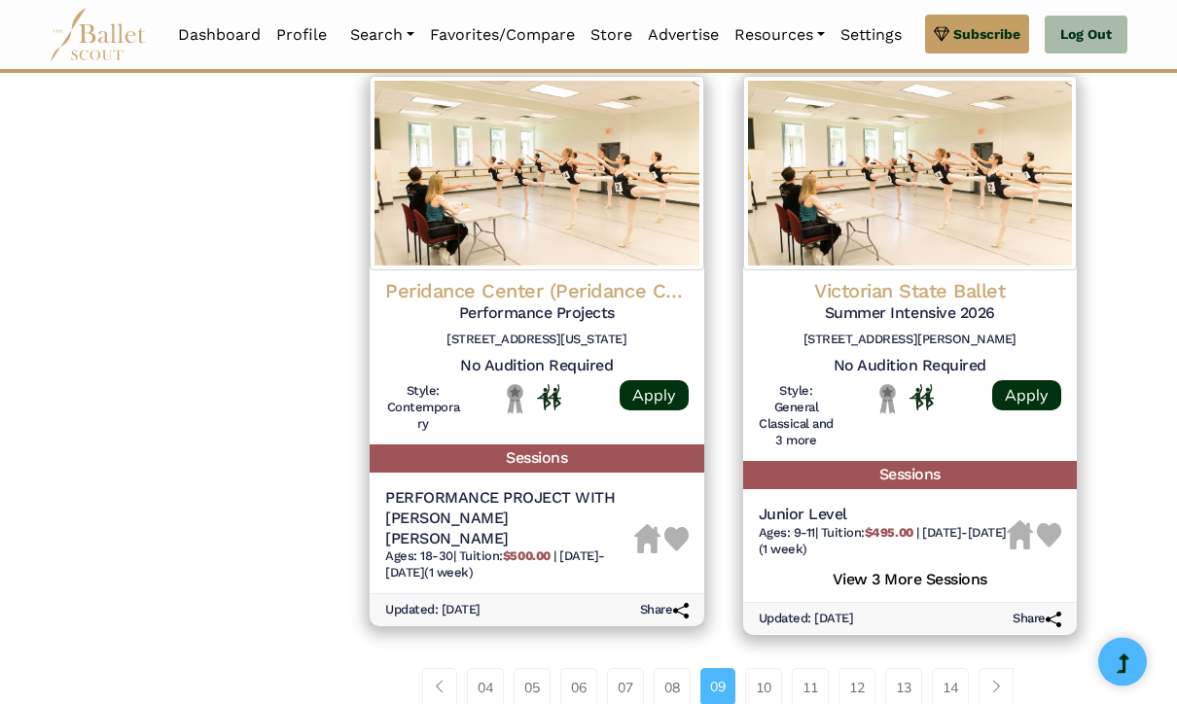
scroll to position [2501, 0]
click at [760, 668] on link "10" at bounding box center [763, 687] width 37 height 39
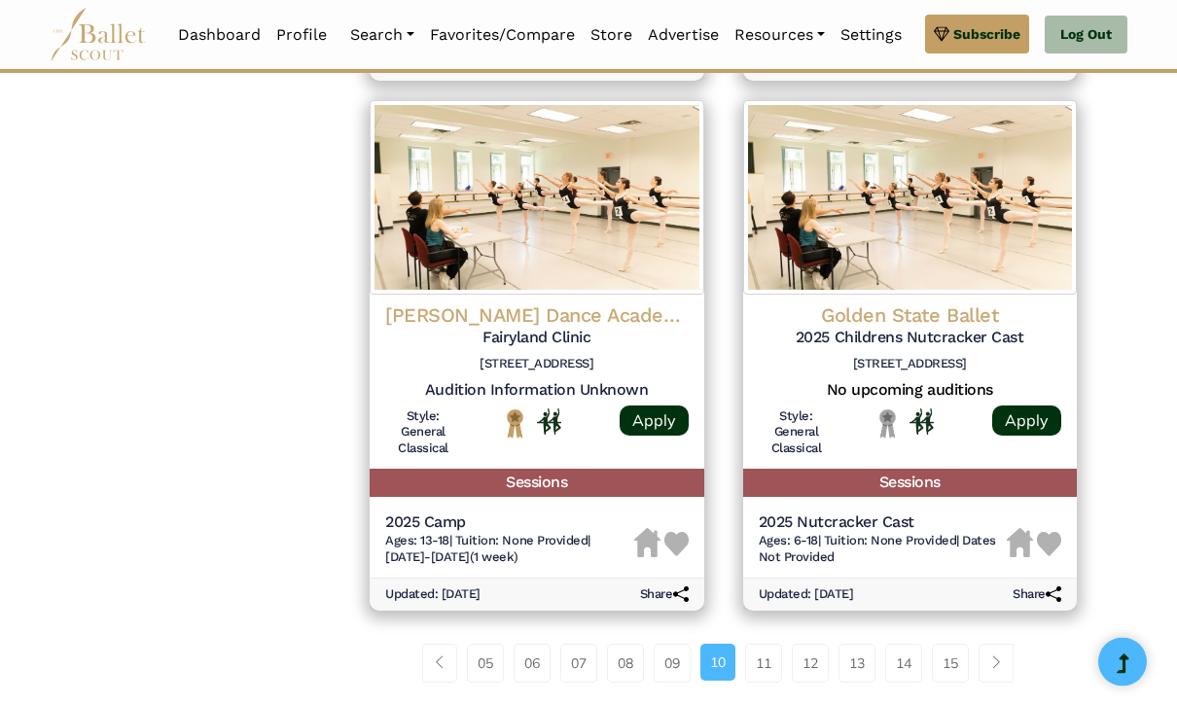
scroll to position [2461, 0]
click at [766, 644] on link "11" at bounding box center [763, 663] width 37 height 39
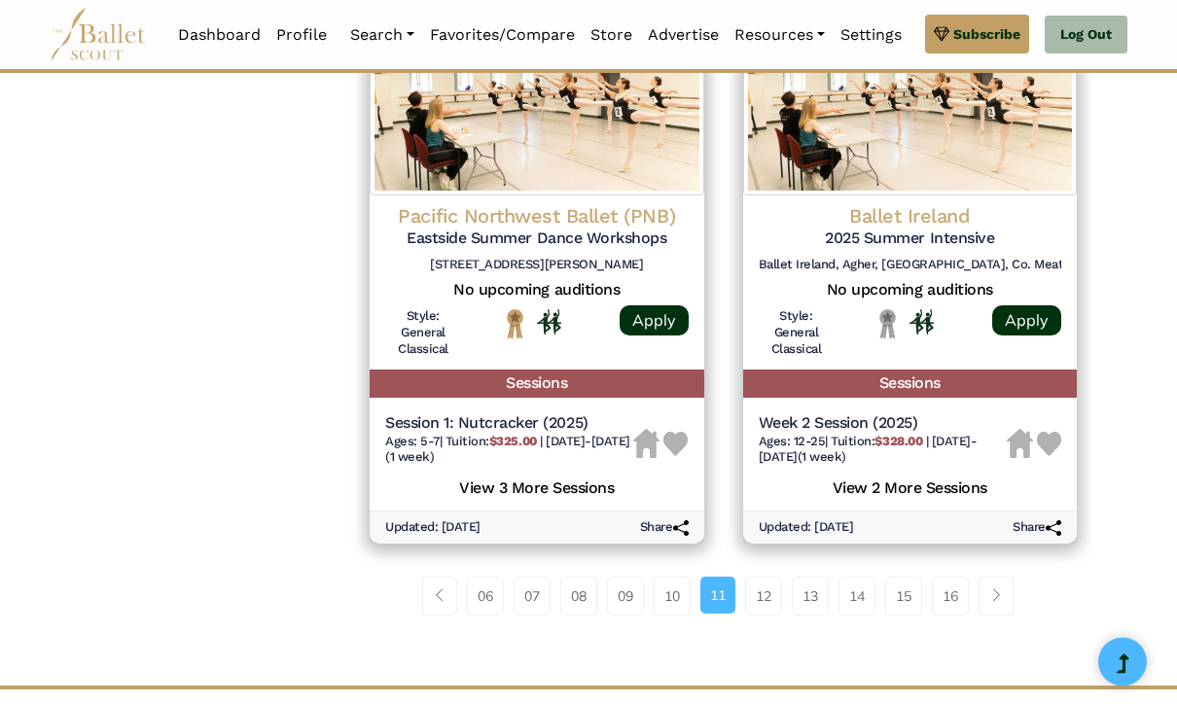
scroll to position [2597, 0]
click at [771, 577] on link "12" at bounding box center [763, 596] width 37 height 39
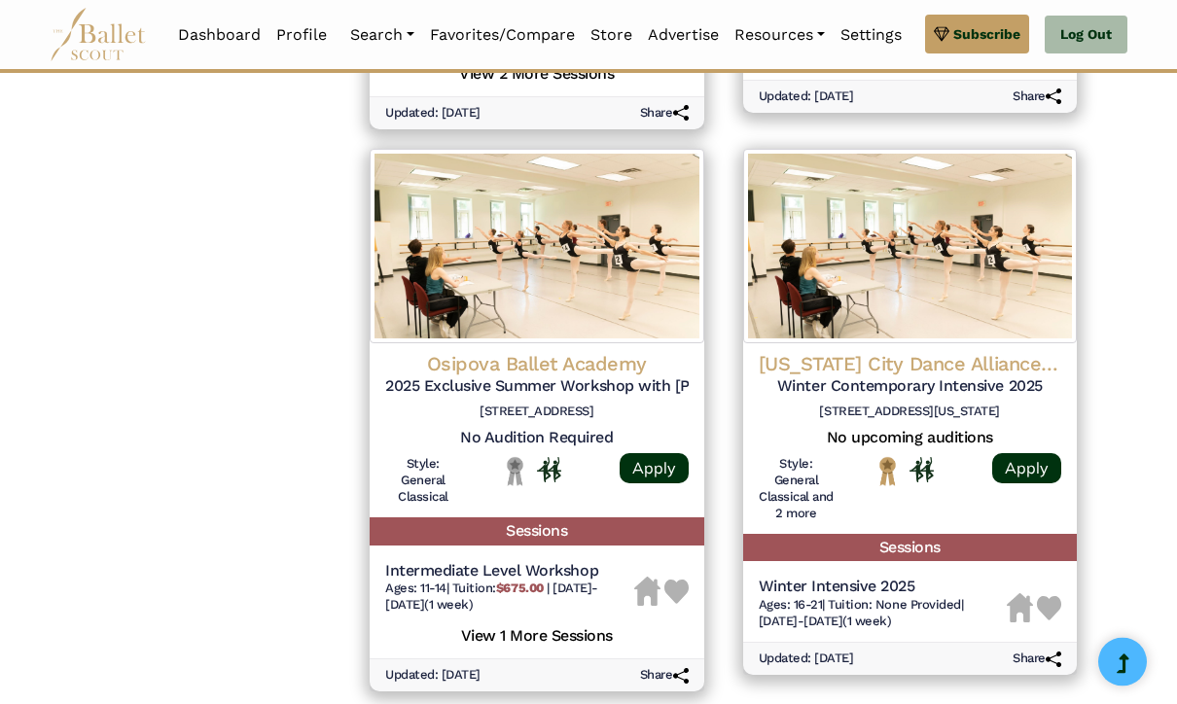
scroll to position [2495, 0]
click at [967, 377] on h5 "Winter Contemporary Intensive 2025" at bounding box center [911, 387] width 304 height 20
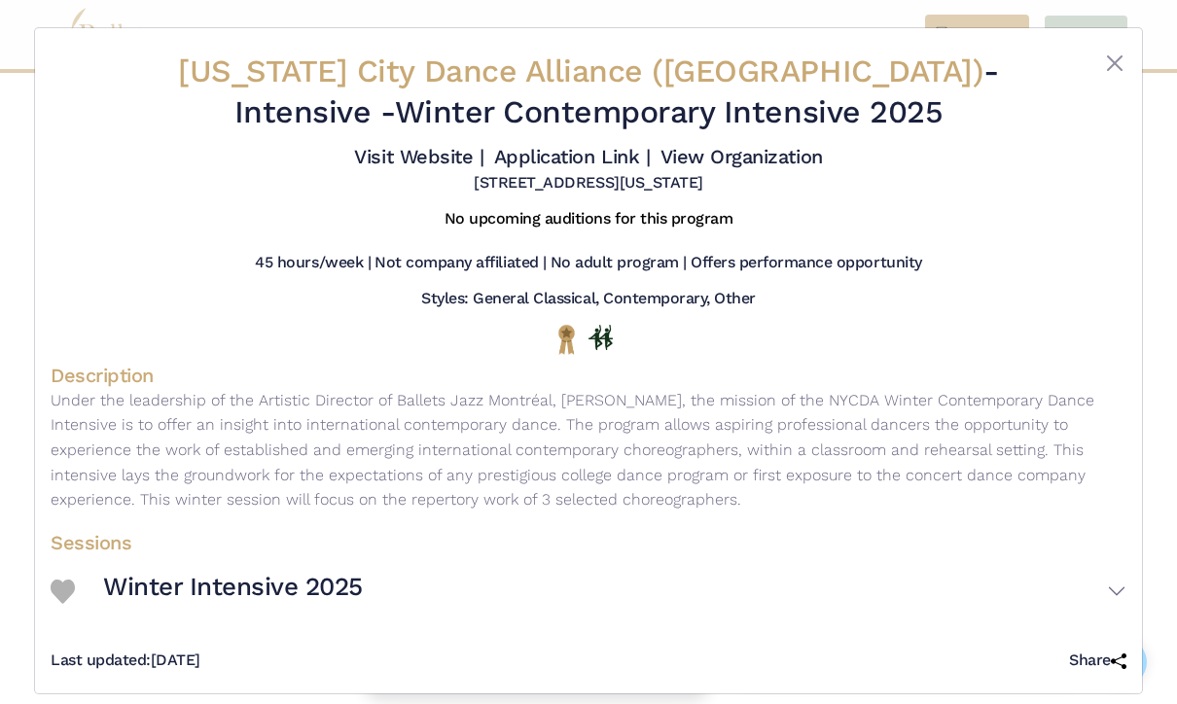
click at [1125, 58] on button "Close" at bounding box center [1114, 63] width 23 height 23
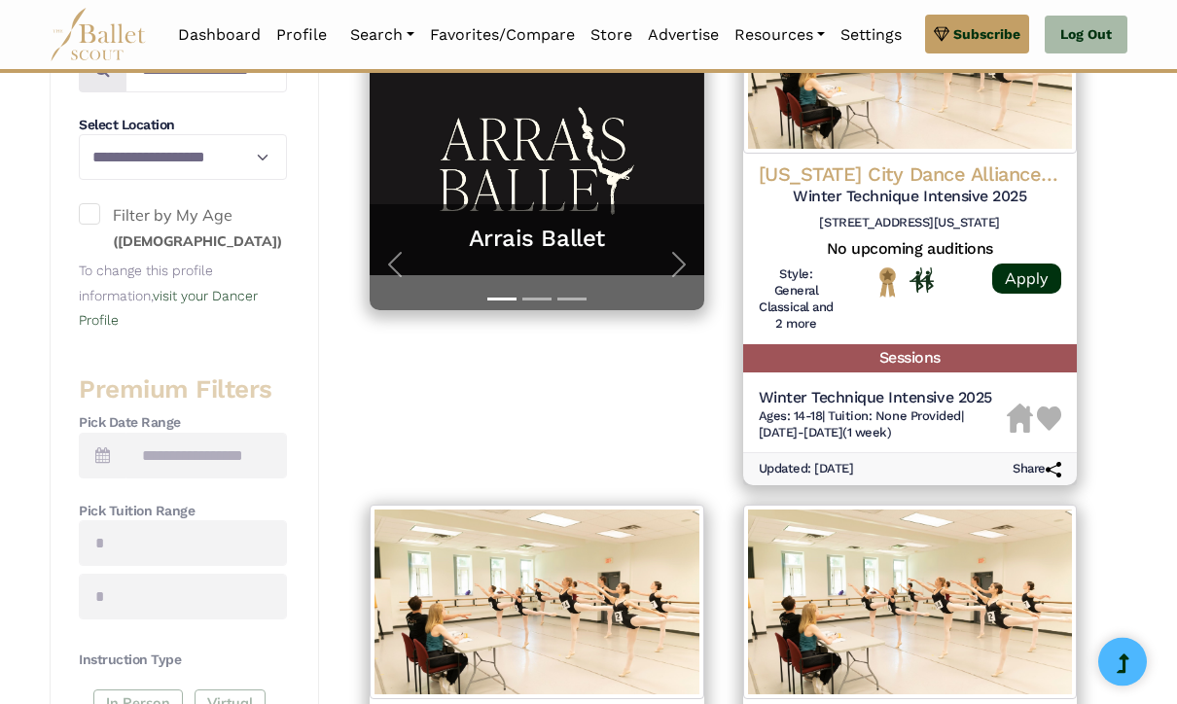
scroll to position [483, 0]
click at [904, 251] on h5 "No upcoming auditions" at bounding box center [911, 249] width 304 height 20
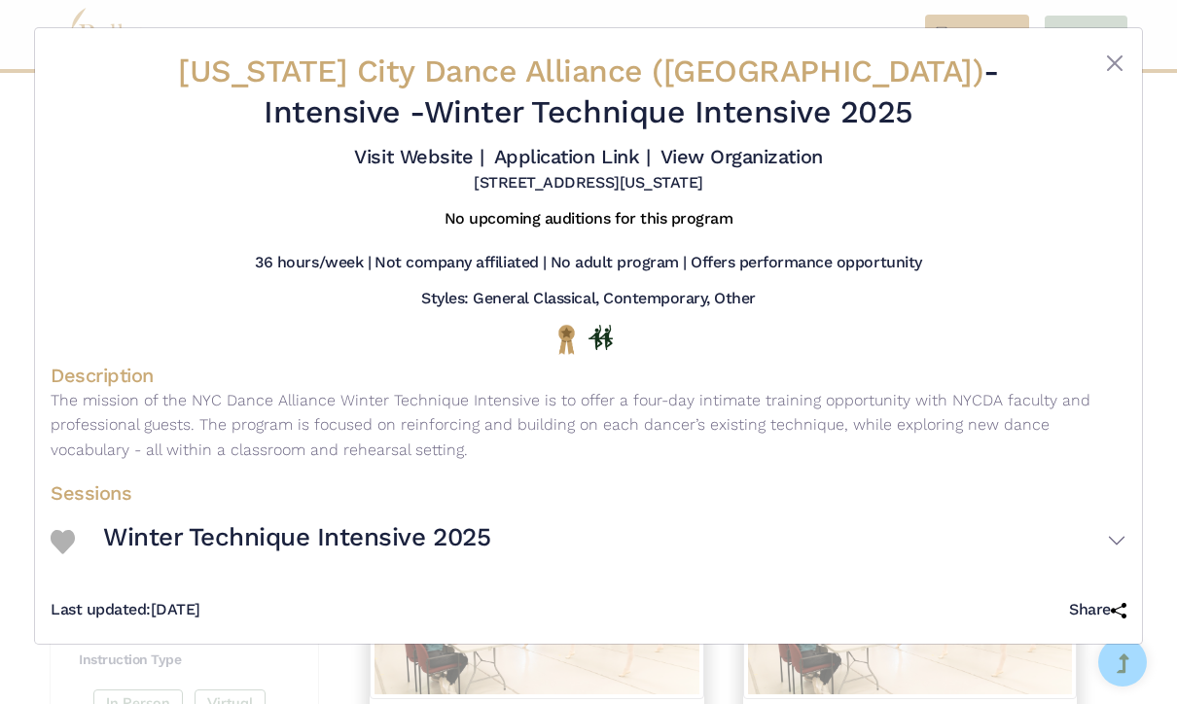
click at [1115, 69] on button "Close" at bounding box center [1114, 63] width 23 height 23
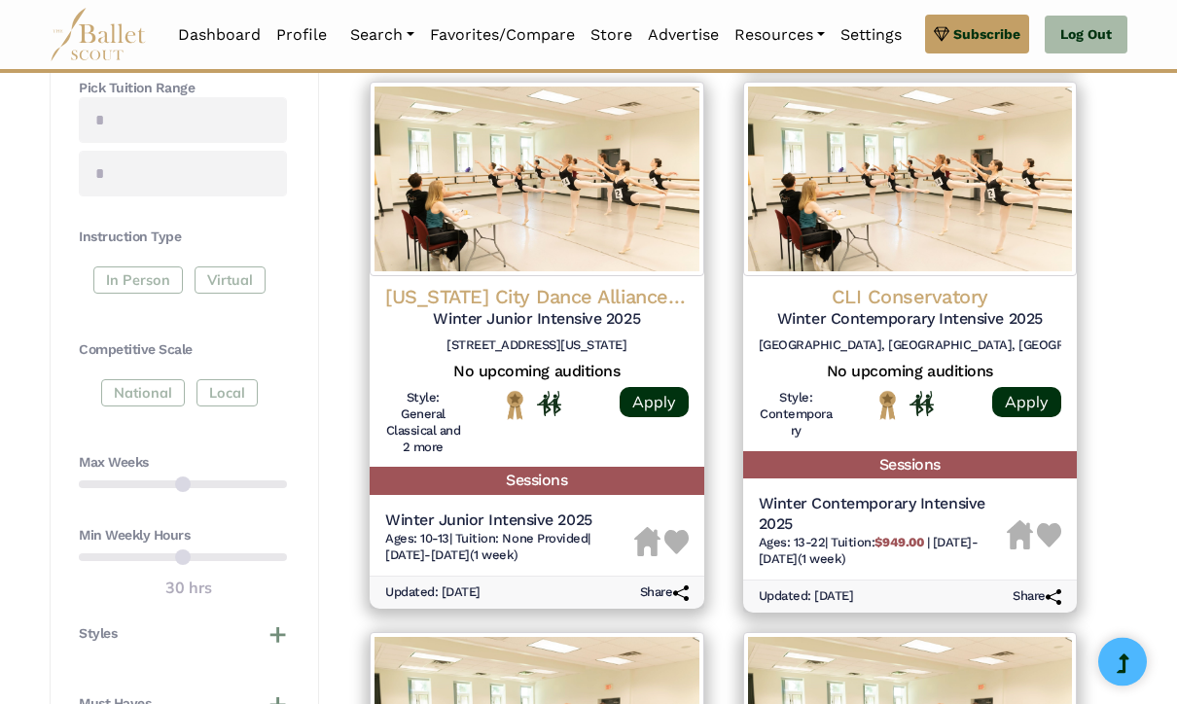
scroll to position [907, 0]
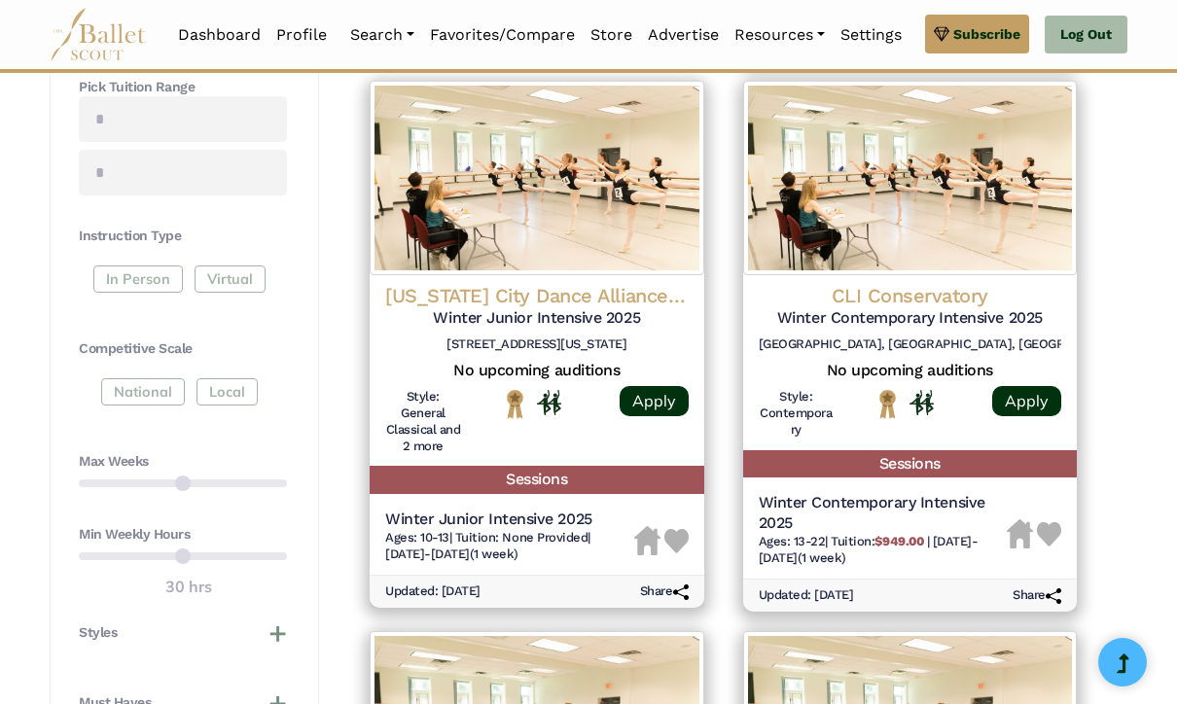
click at [591, 308] on h5 "Winter Junior Intensive 2025" at bounding box center [537, 318] width 304 height 20
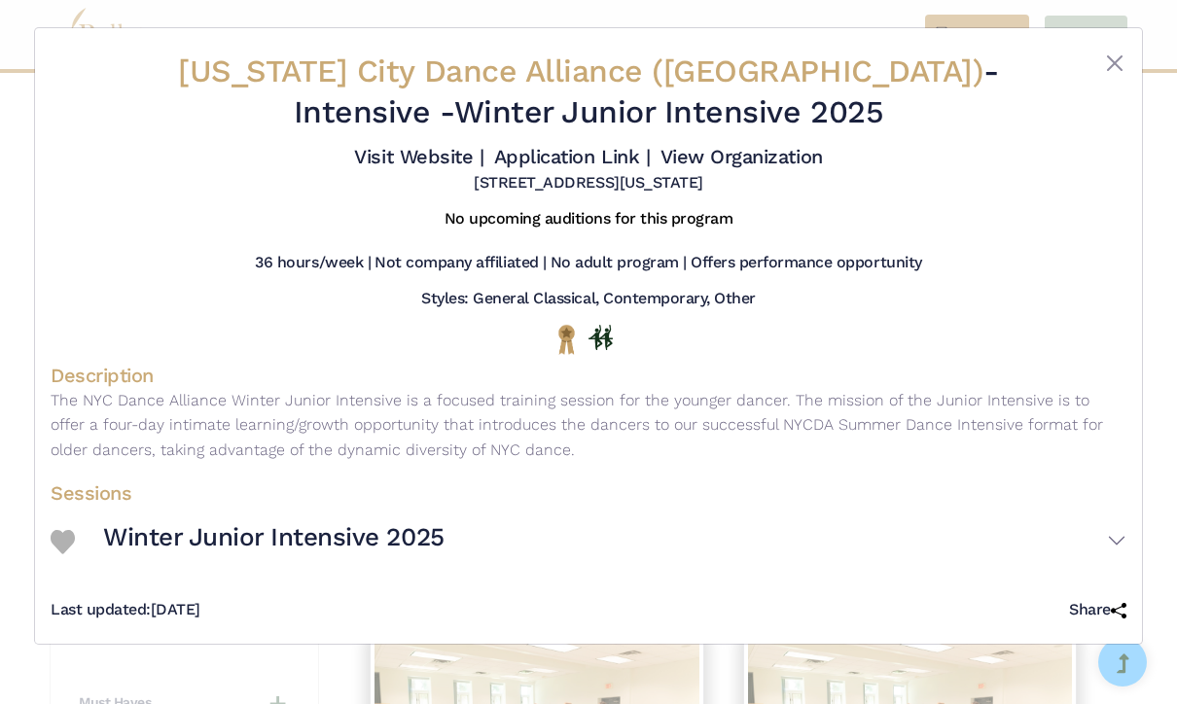
click at [1111, 62] on button "Close" at bounding box center [1114, 63] width 23 height 23
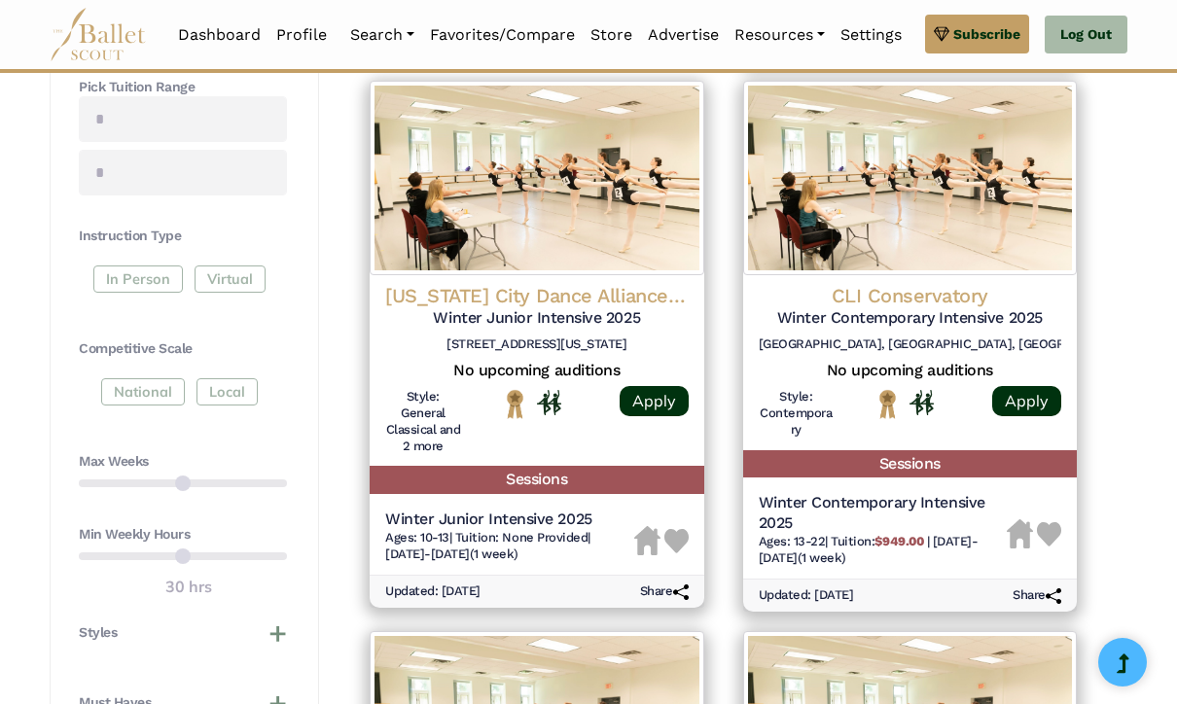
click at [585, 317] on div "[US_STATE] City Dance Alliance ([GEOGRAPHIC_DATA]) Winter Junior Intensive 2025…" at bounding box center [537, 322] width 304 height 78
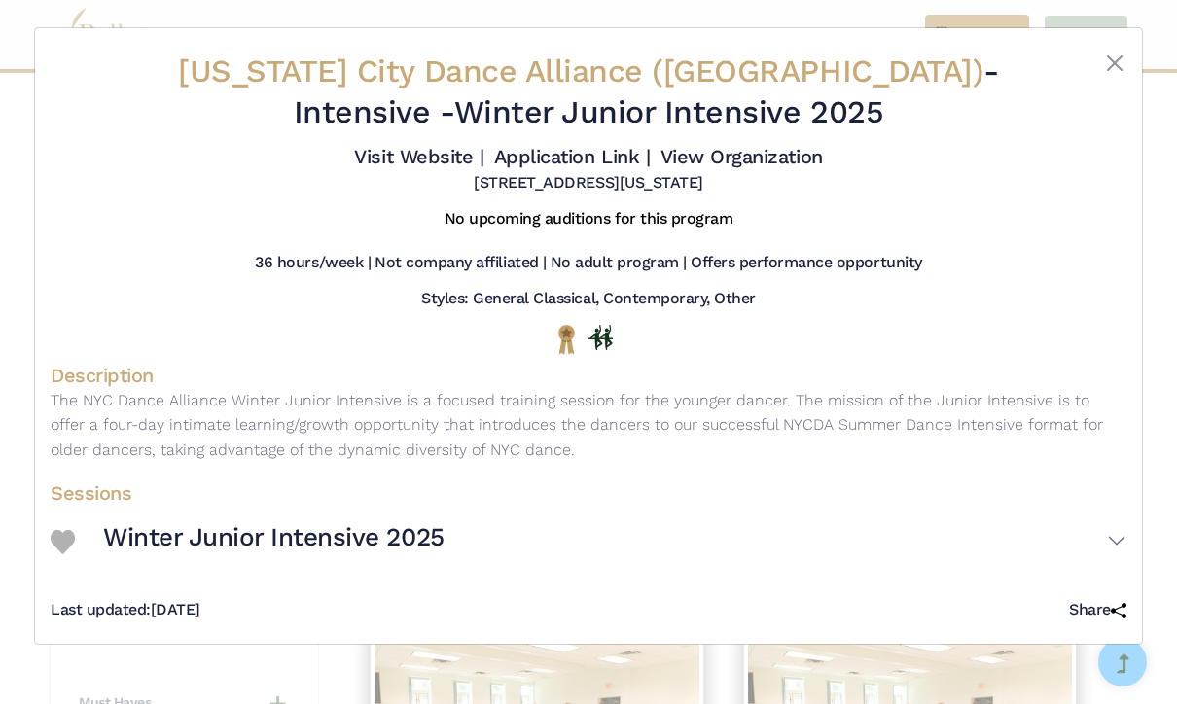
click at [1116, 58] on button "Close" at bounding box center [1114, 63] width 23 height 23
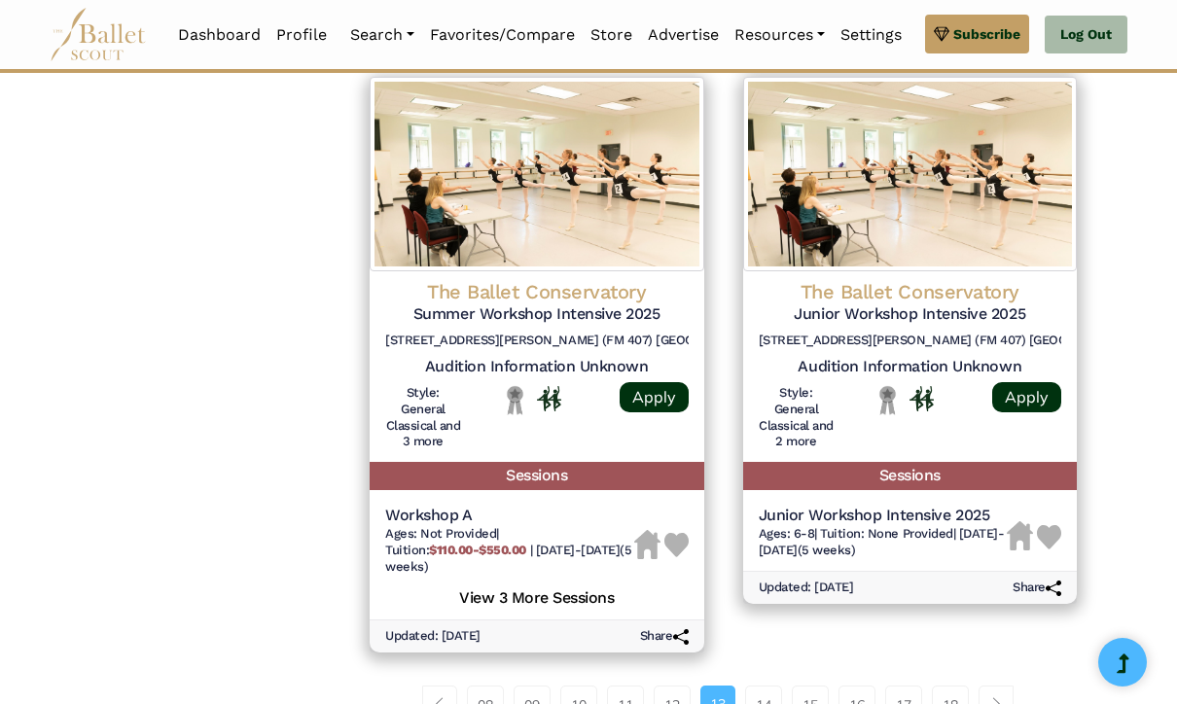
scroll to position [2594, 0]
